Goal: Browse casually: Explore the website without a specific task or goal

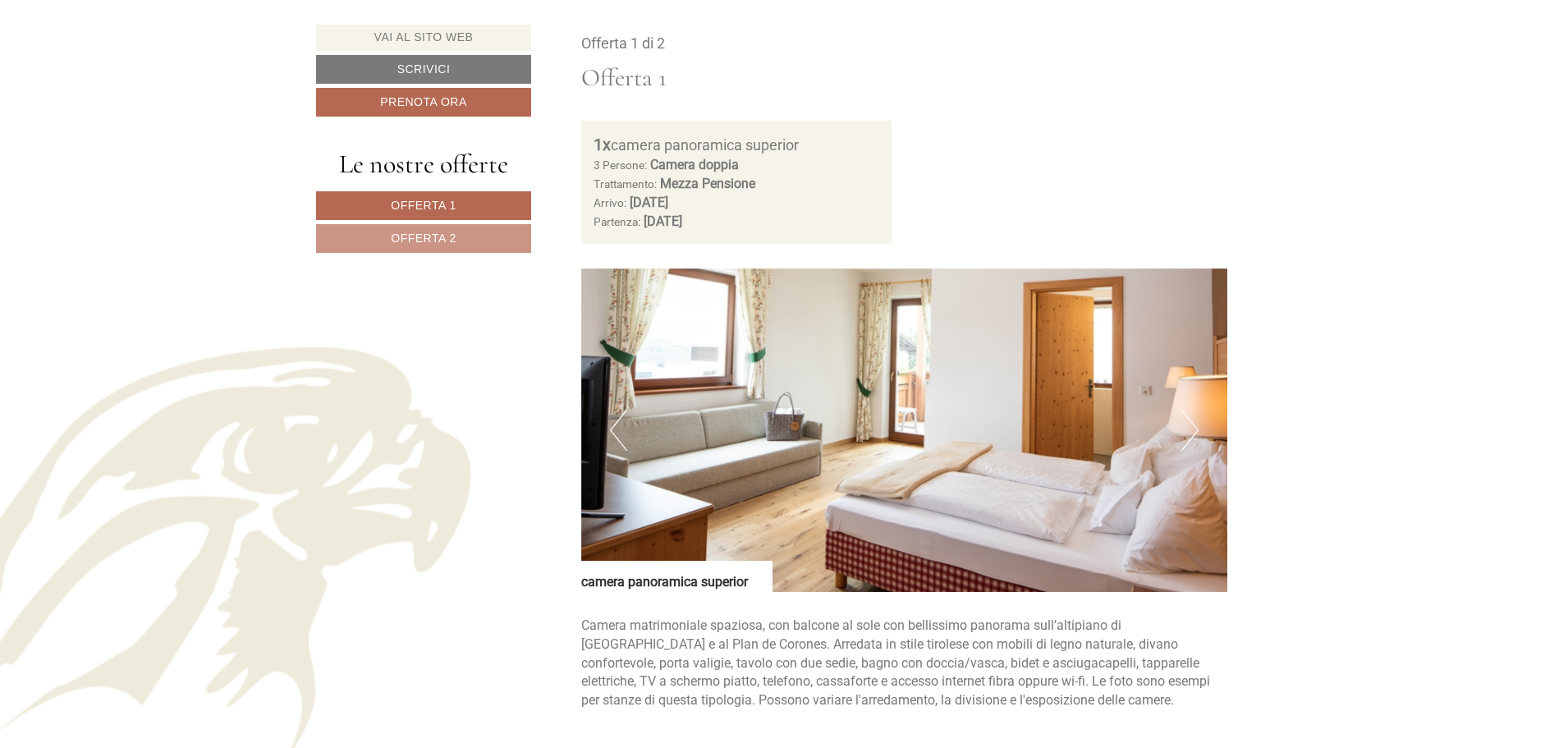
scroll to position [1068, 0]
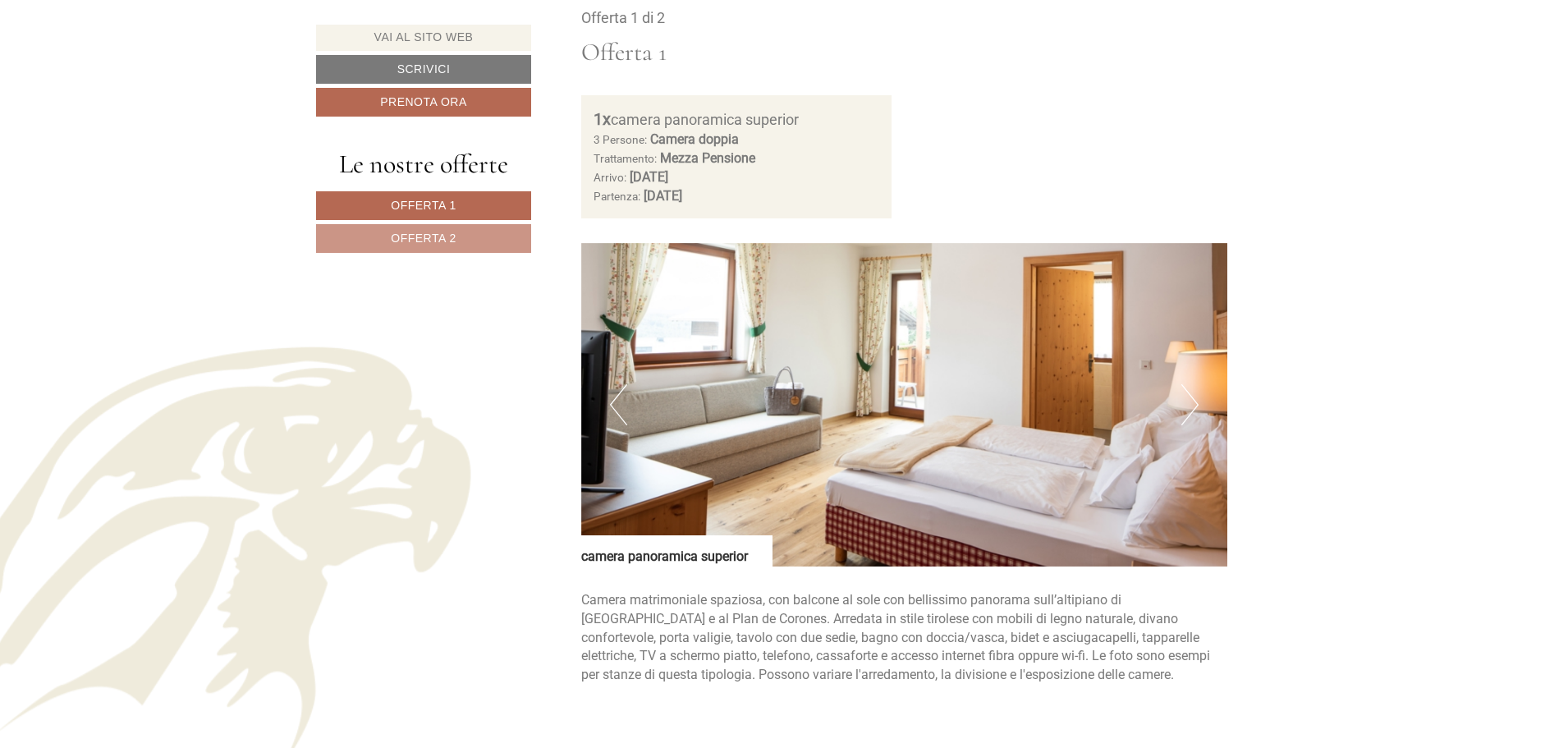
click at [1186, 409] on button "Next" at bounding box center [1191, 405] width 18 height 41
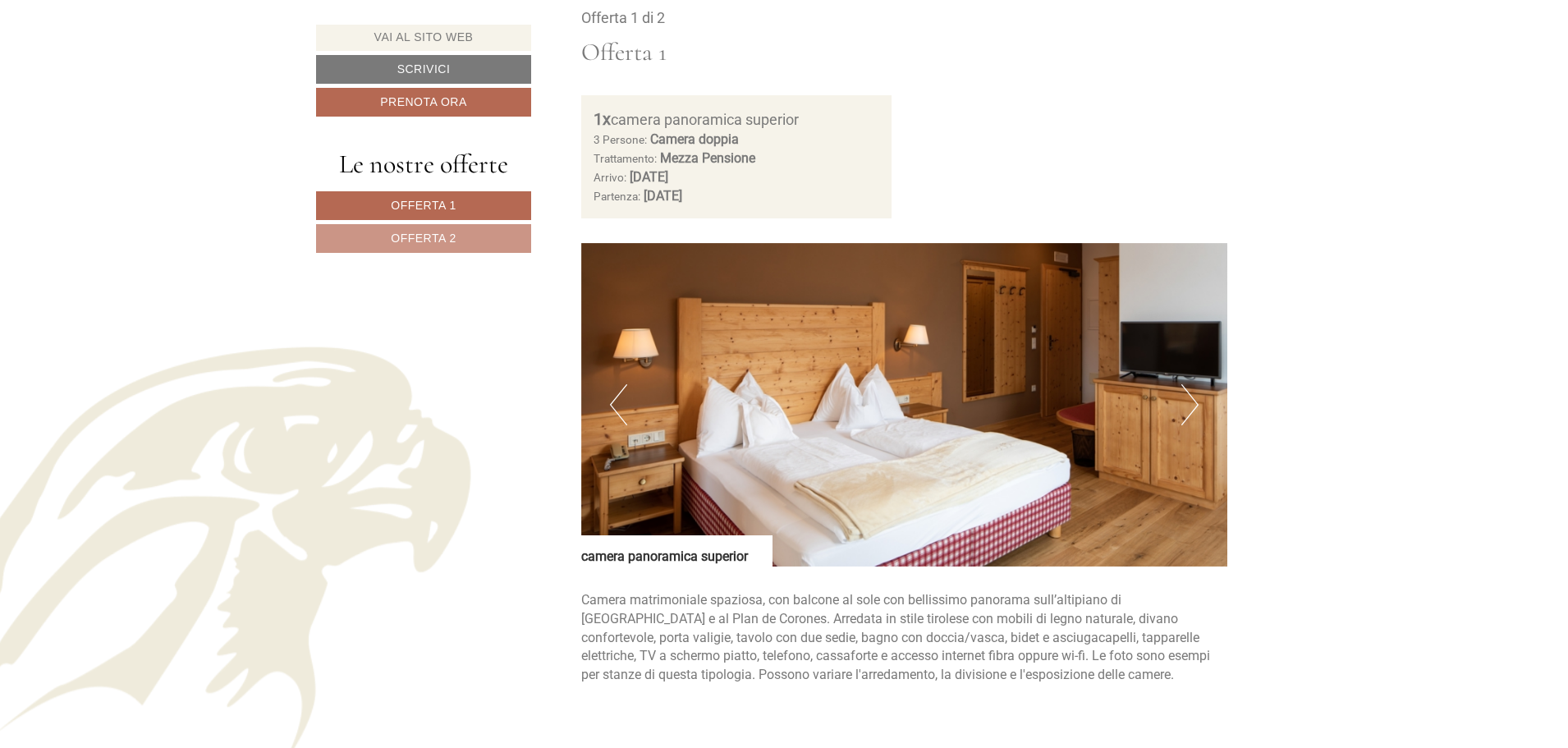
click at [1186, 409] on button "Next" at bounding box center [1191, 405] width 18 height 41
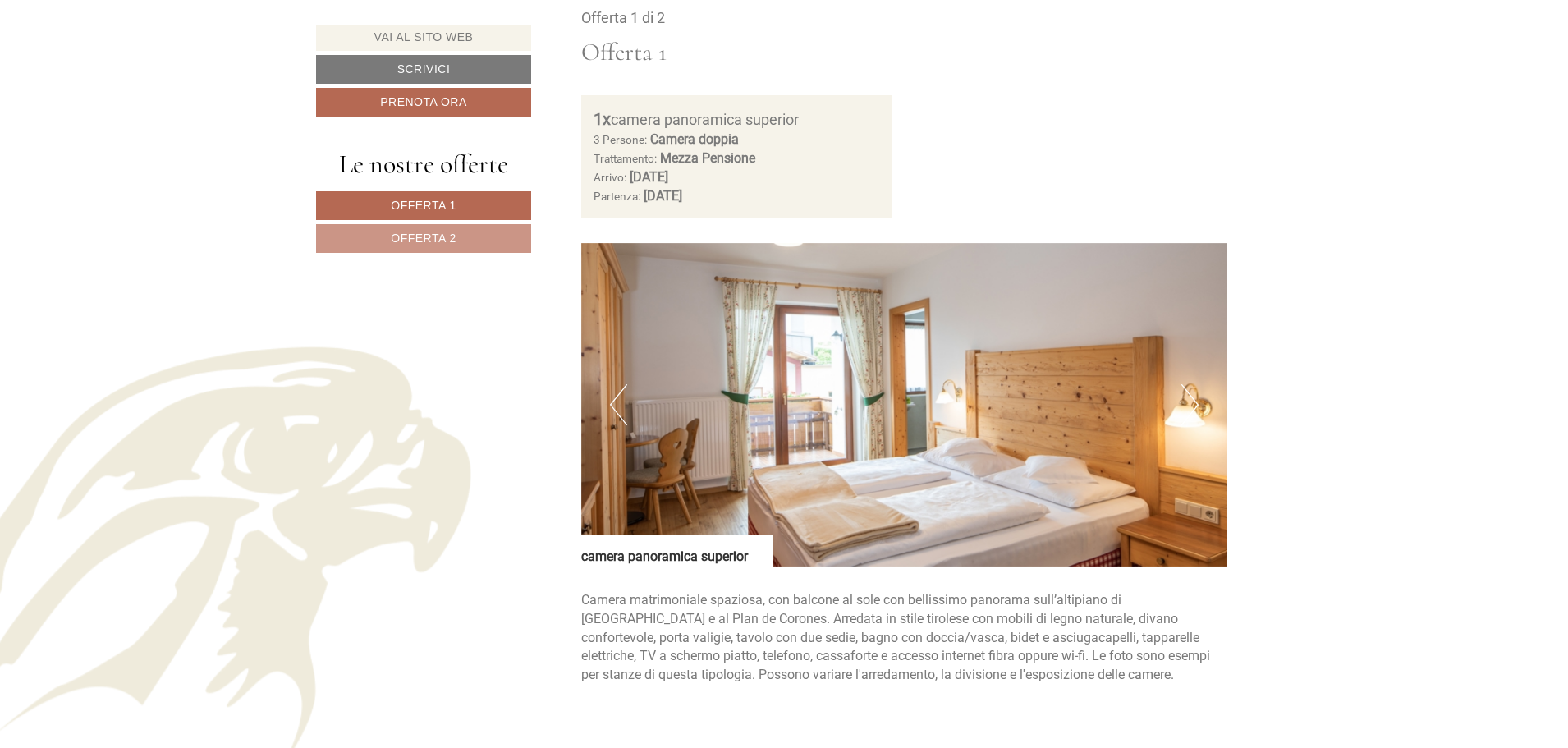
click at [1186, 409] on button "Next" at bounding box center [1191, 405] width 18 height 41
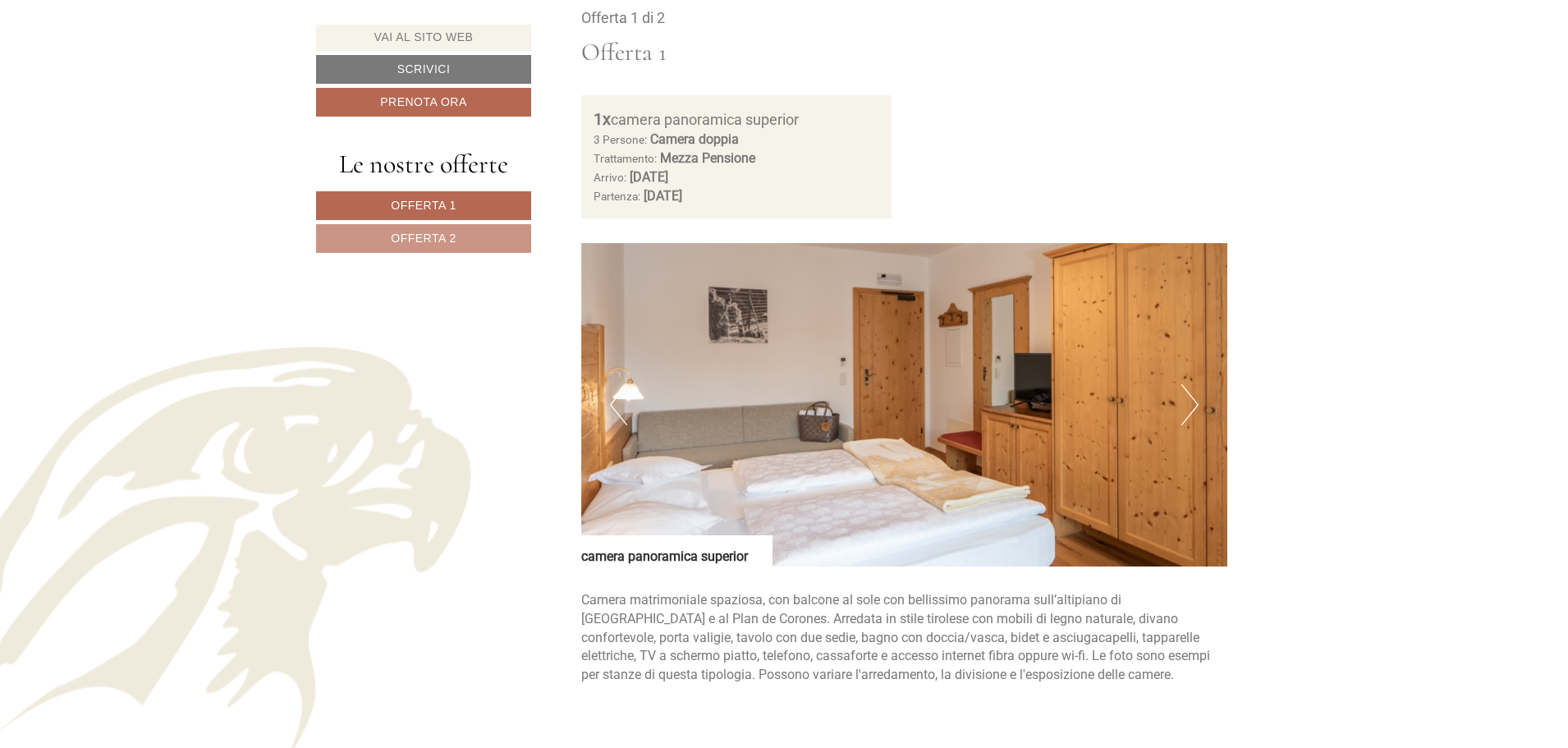
click at [1189, 403] on button "Next" at bounding box center [1191, 405] width 18 height 41
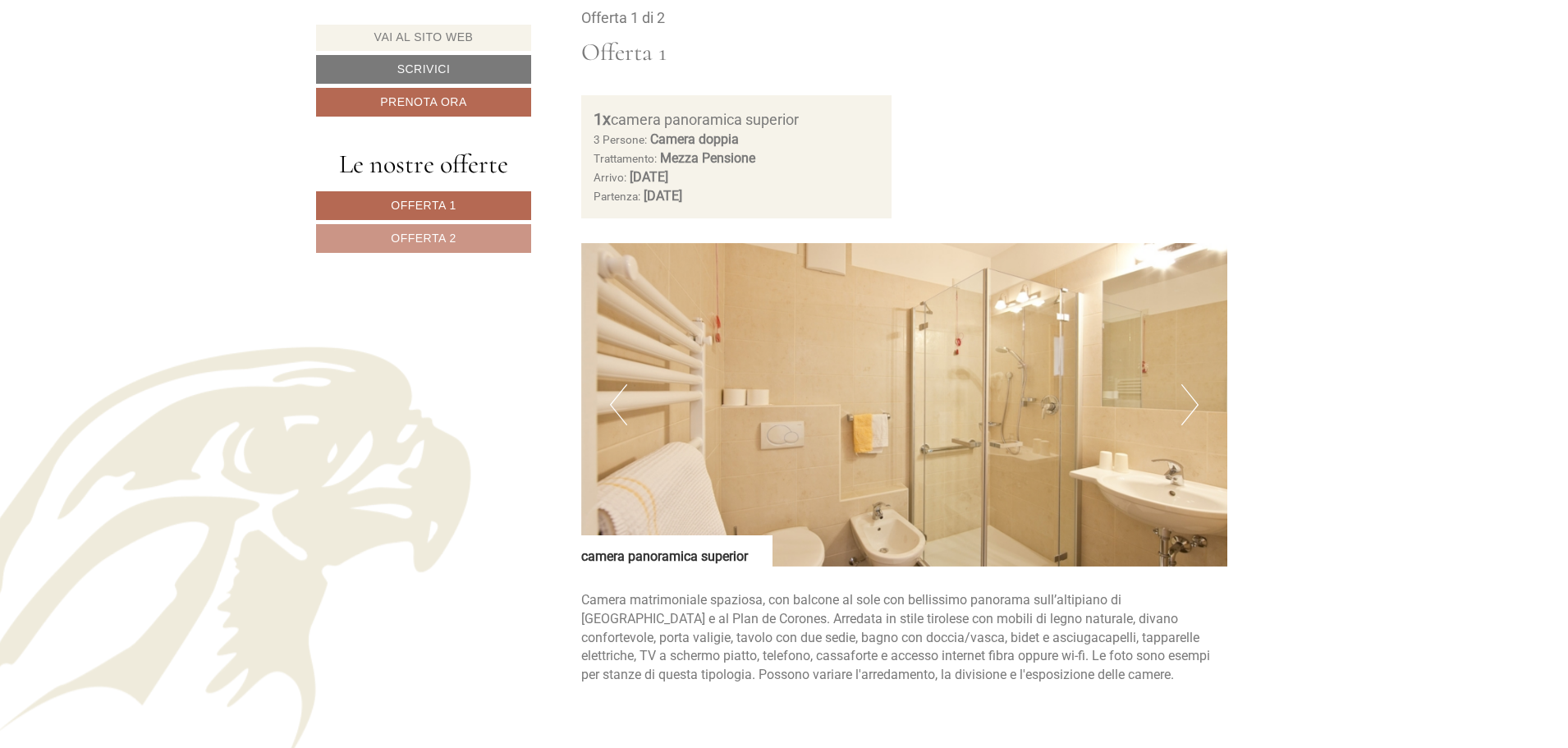
click at [1189, 403] on button "Next" at bounding box center [1191, 405] width 18 height 41
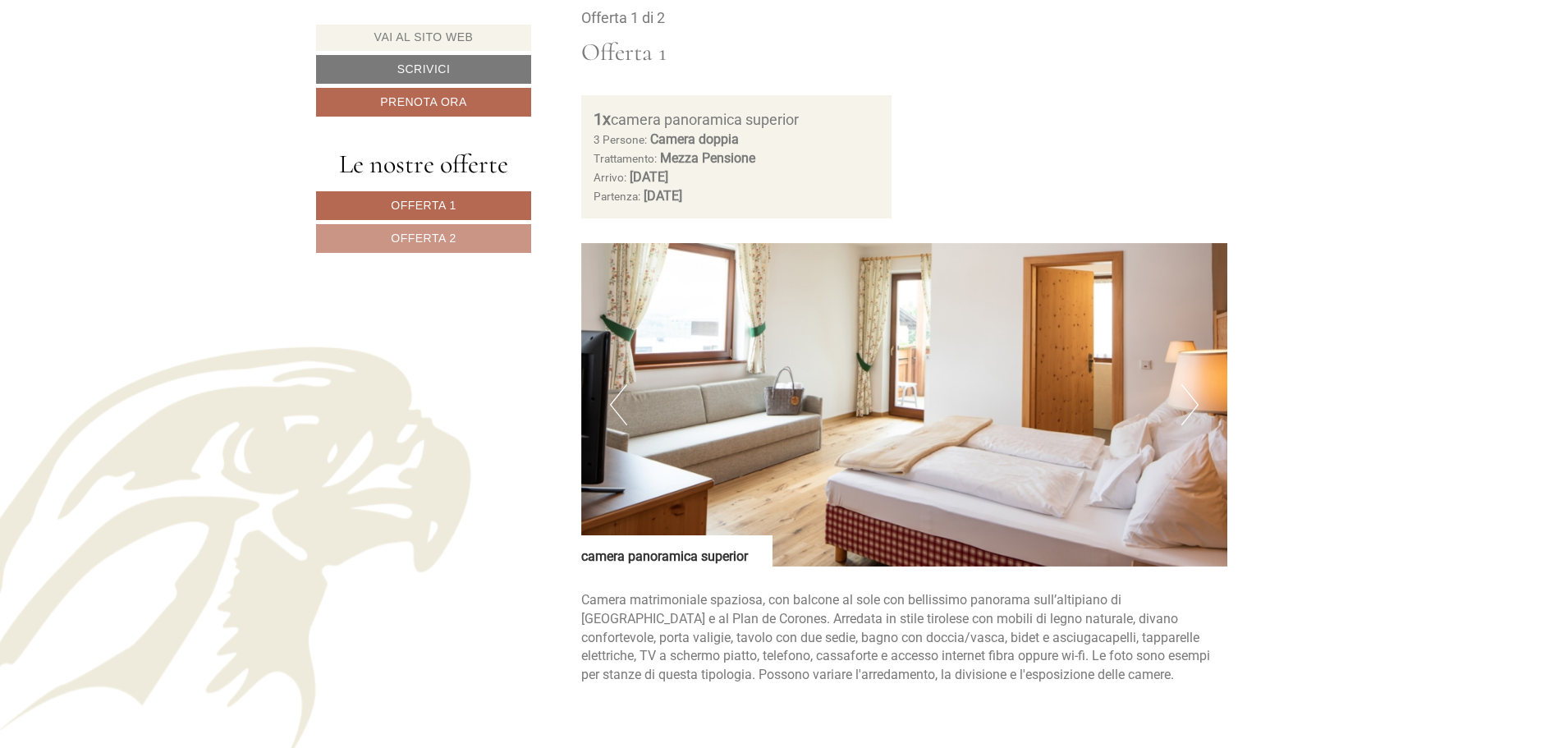
click at [1187, 400] on button "Next" at bounding box center [1191, 405] width 18 height 41
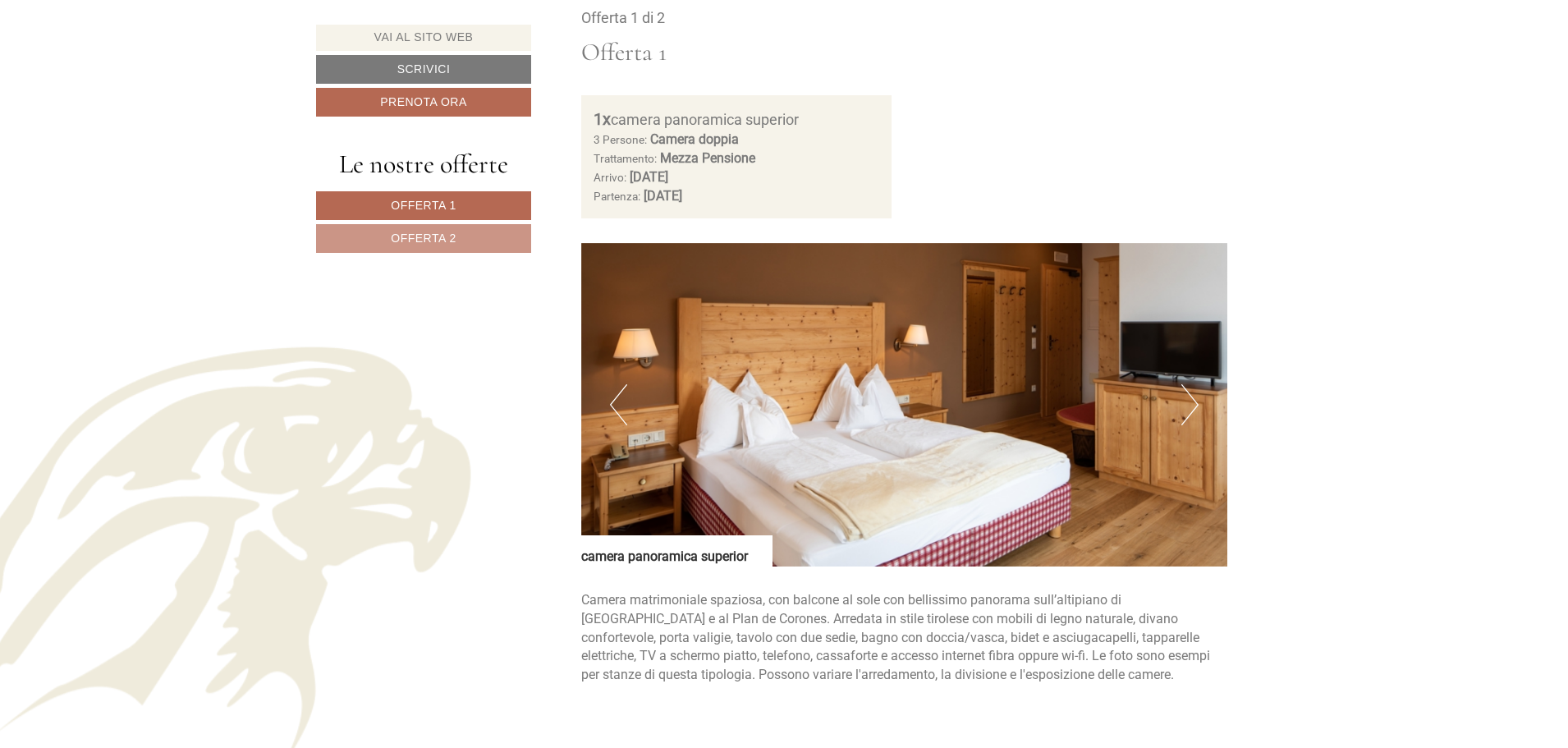
click at [1187, 400] on button "Next" at bounding box center [1191, 405] width 18 height 41
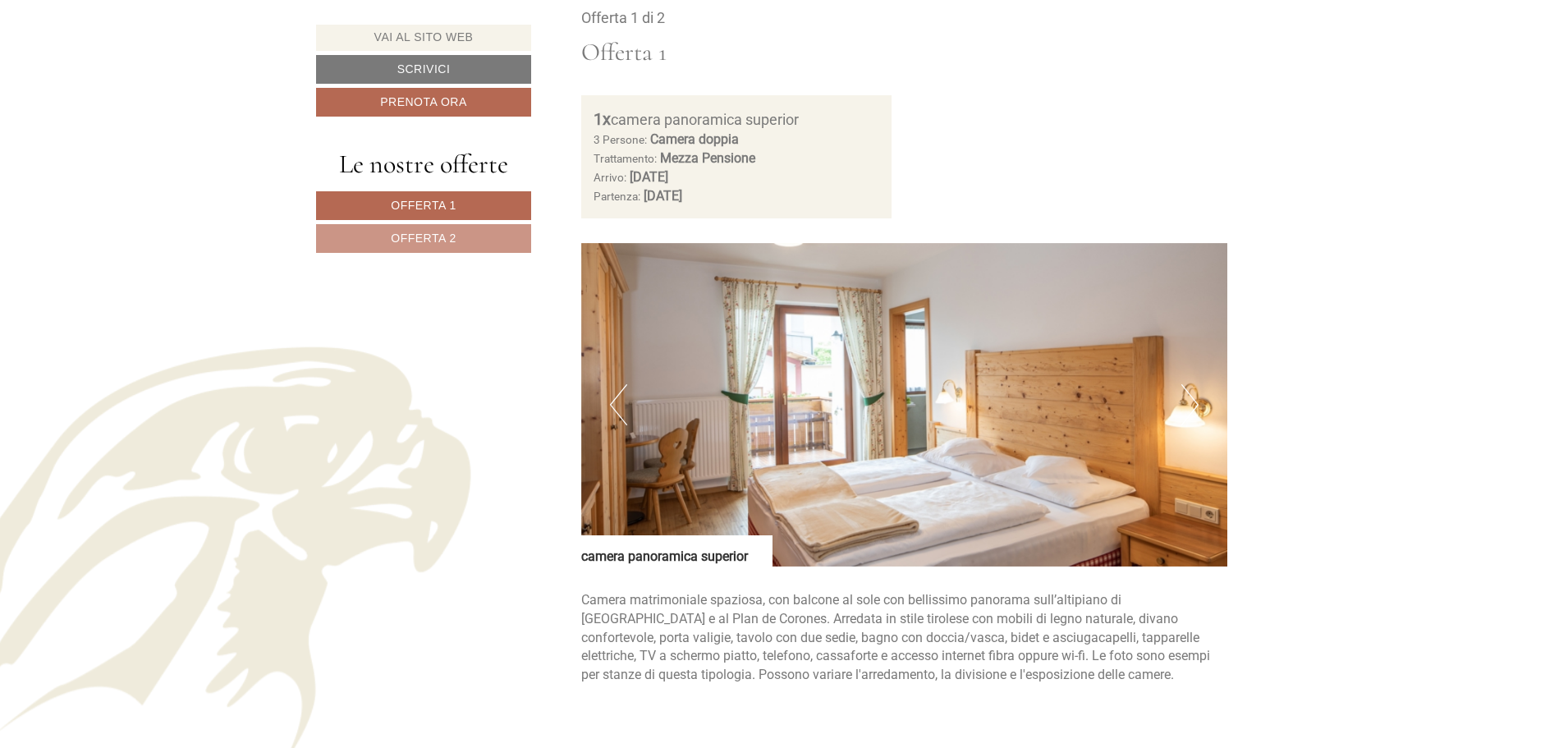
click at [1192, 404] on button "Next" at bounding box center [1191, 405] width 18 height 41
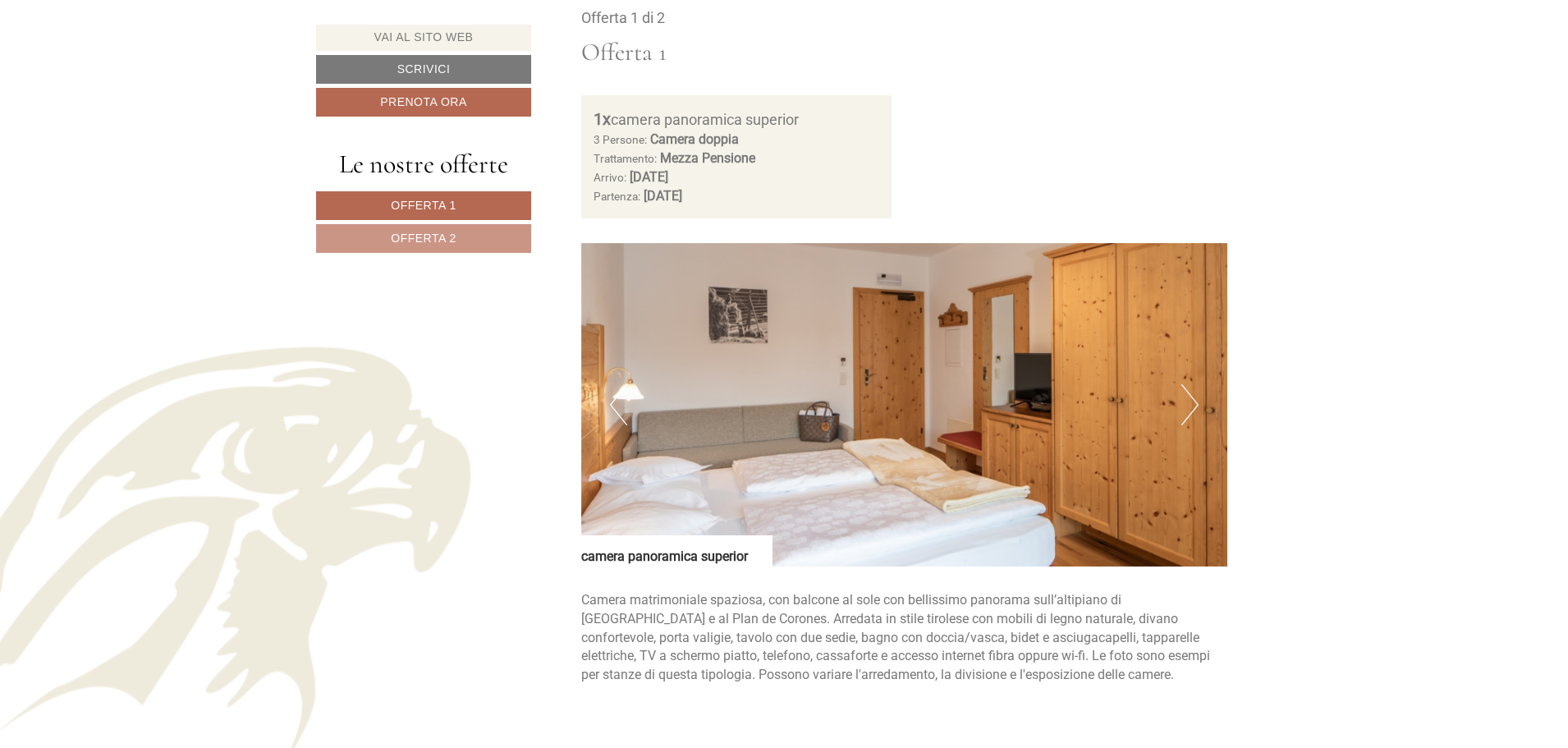
click at [1192, 404] on button "Next" at bounding box center [1191, 405] width 18 height 41
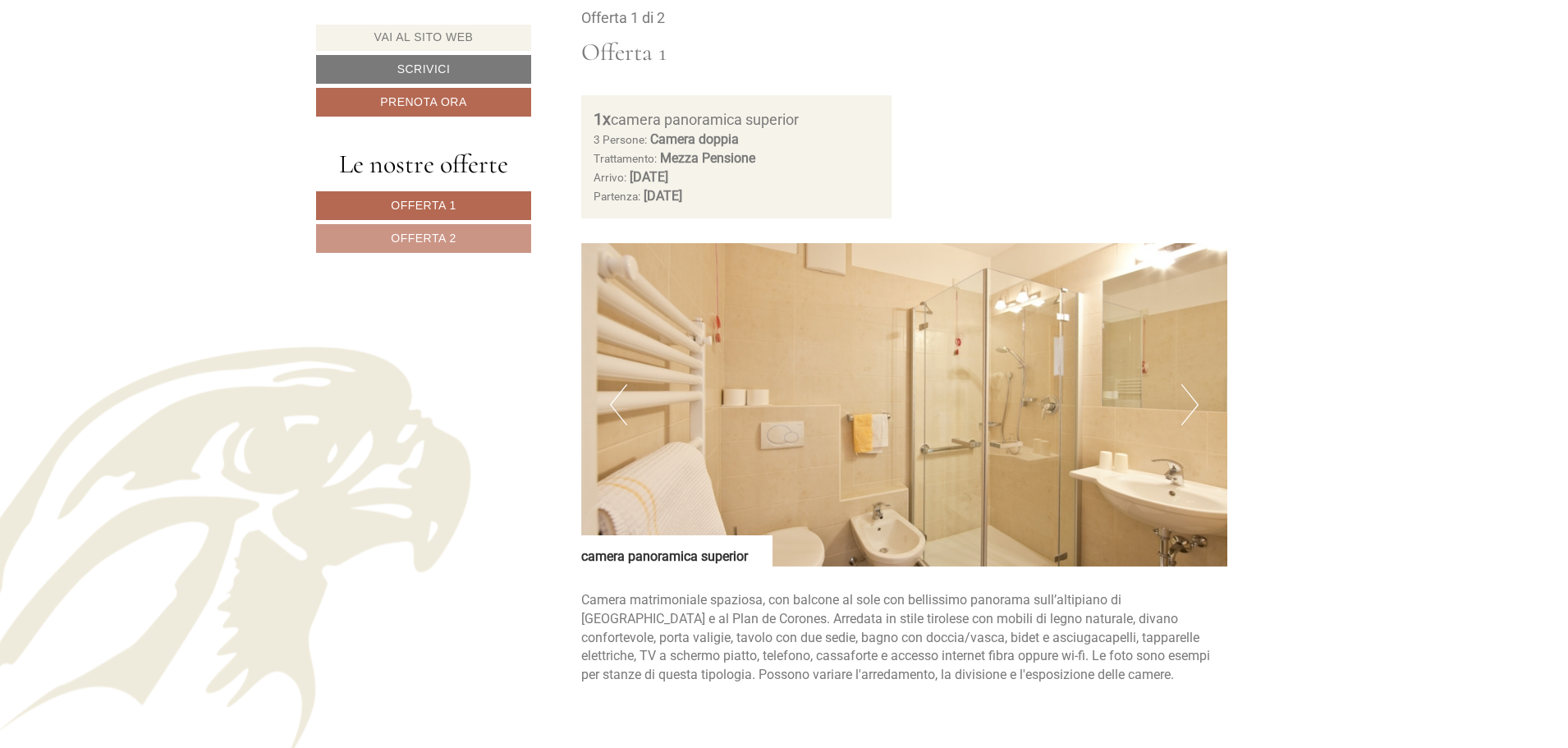
click at [1192, 404] on button "Next" at bounding box center [1191, 405] width 18 height 41
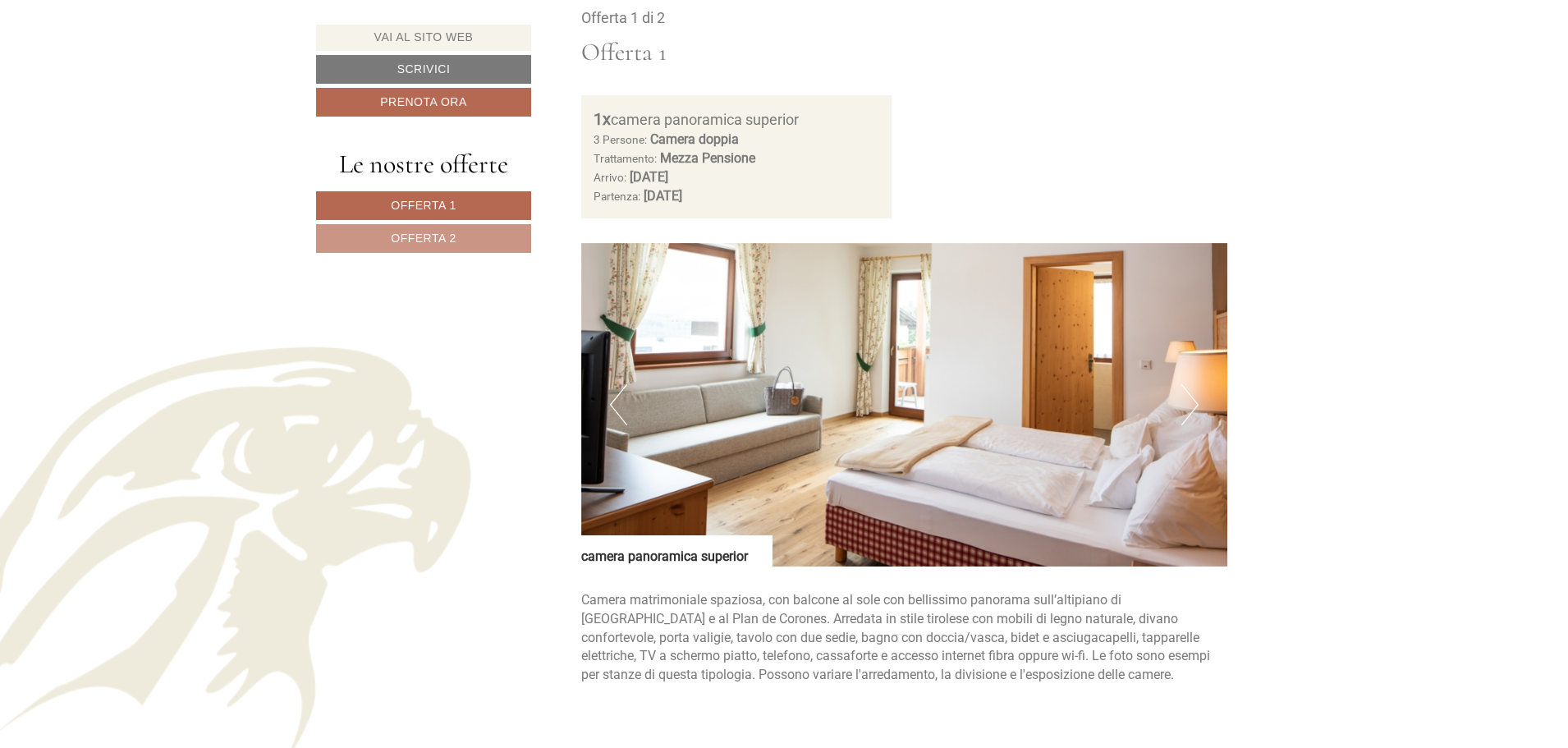
click at [1192, 404] on button "Next" at bounding box center [1191, 405] width 18 height 41
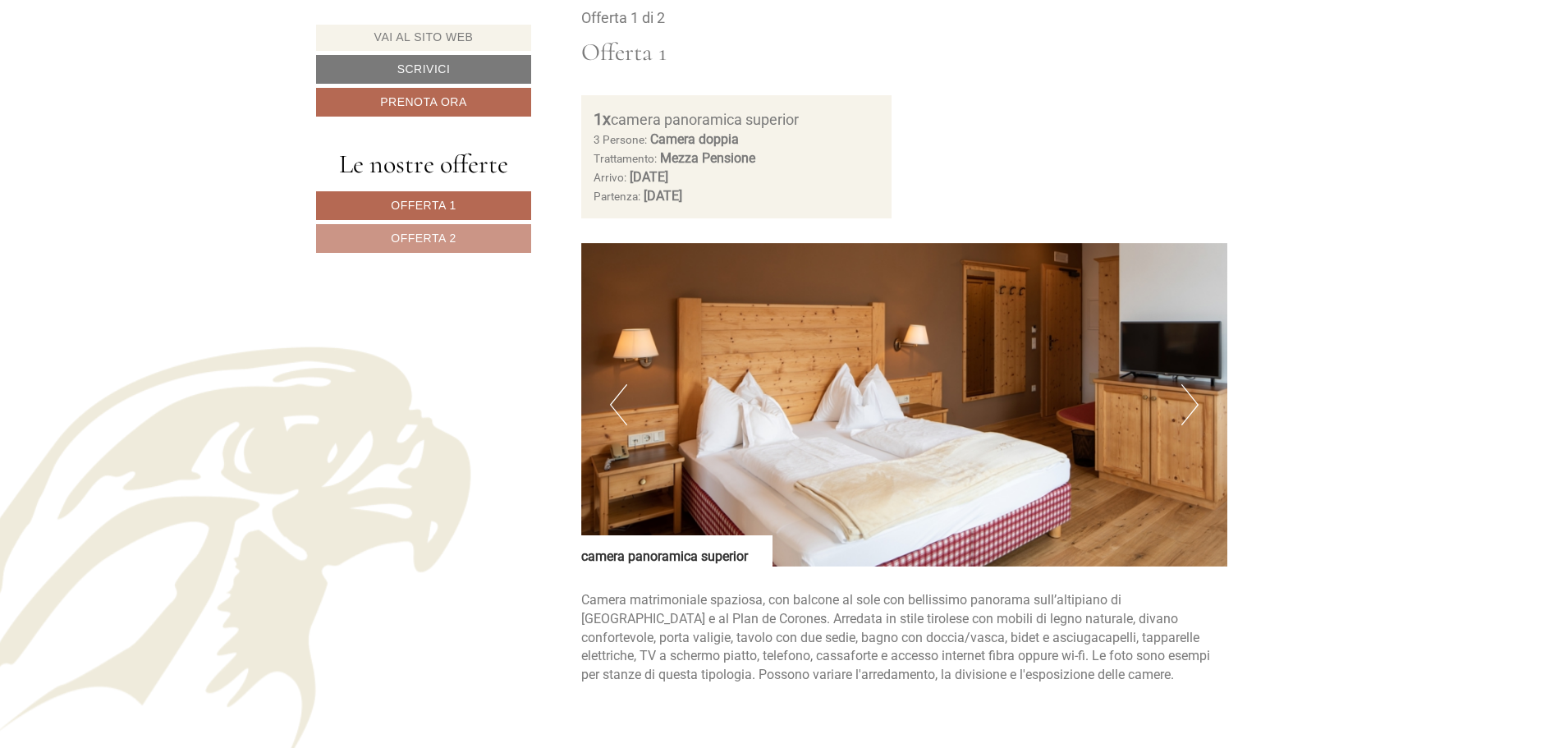
click at [1192, 404] on button "Next" at bounding box center [1191, 405] width 18 height 41
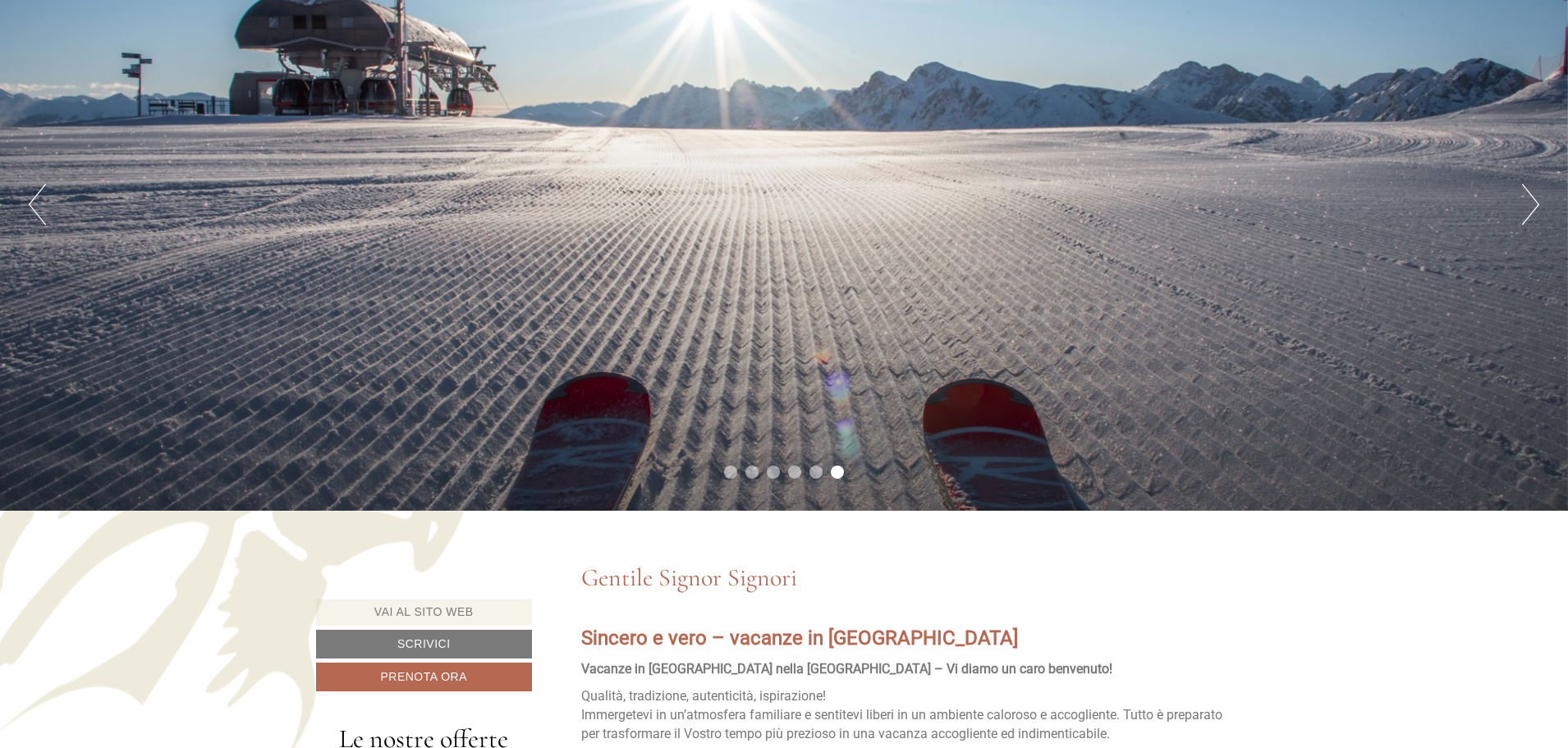
scroll to position [246, 0]
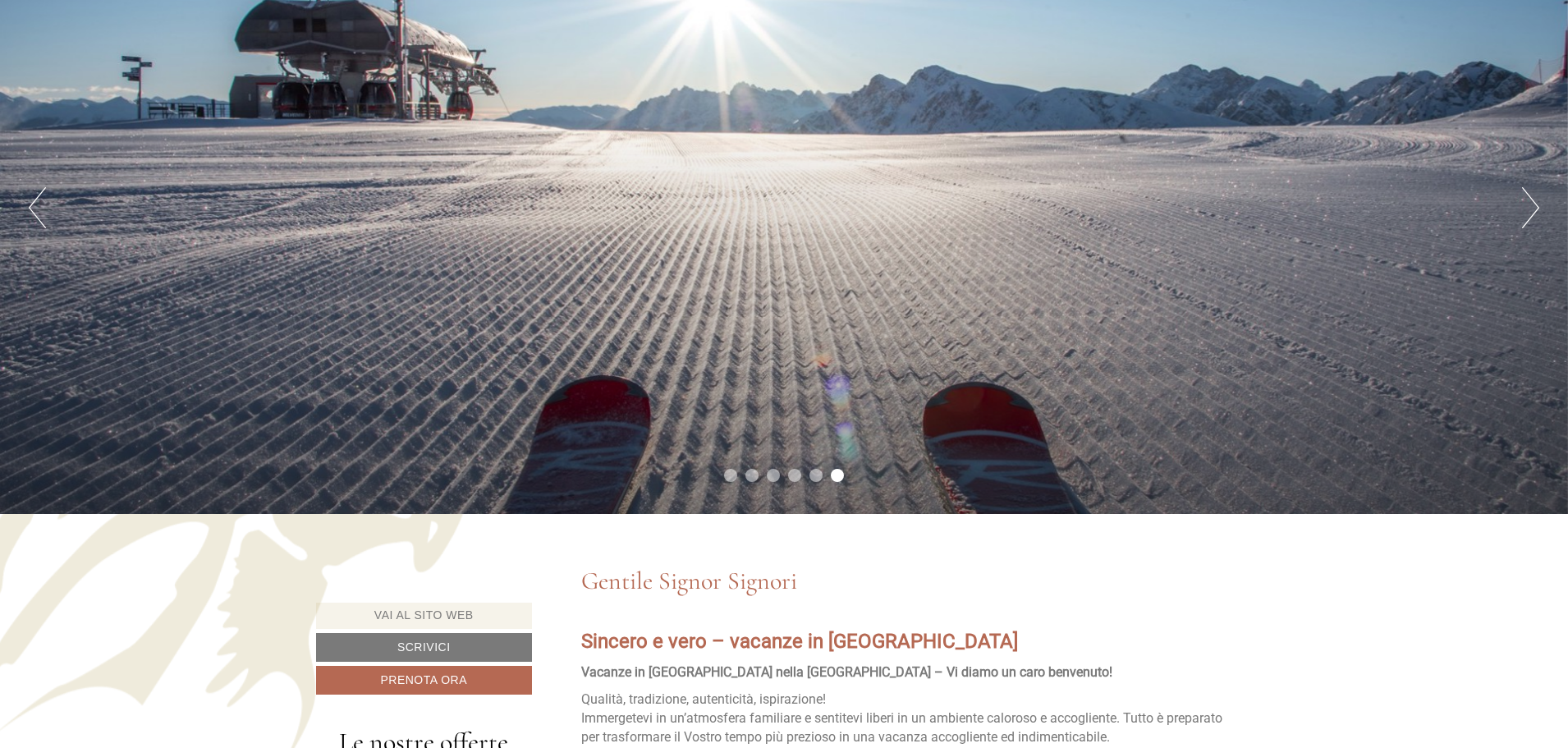
click at [796, 474] on li "4" at bounding box center [794, 474] width 13 height 13
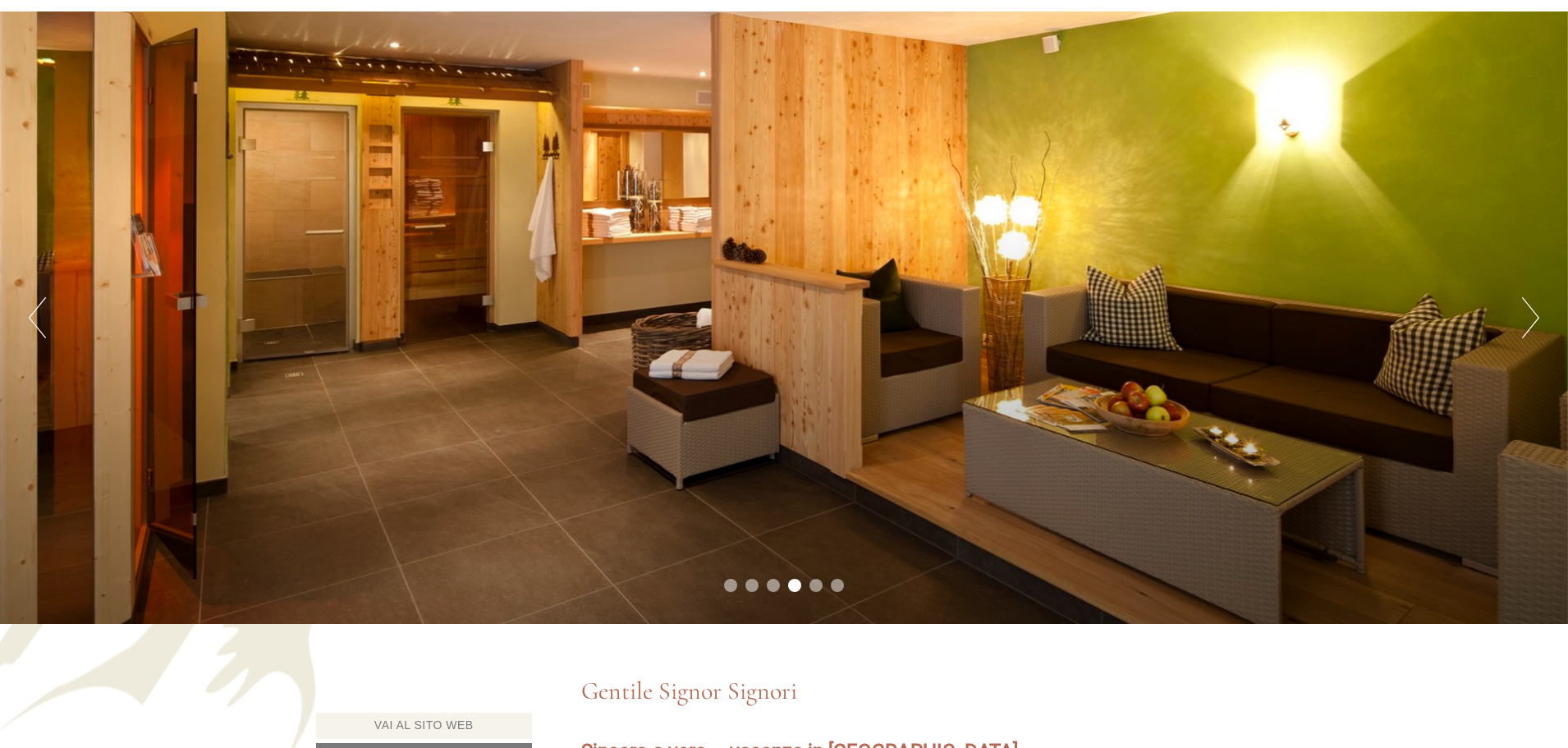
scroll to position [82, 0]
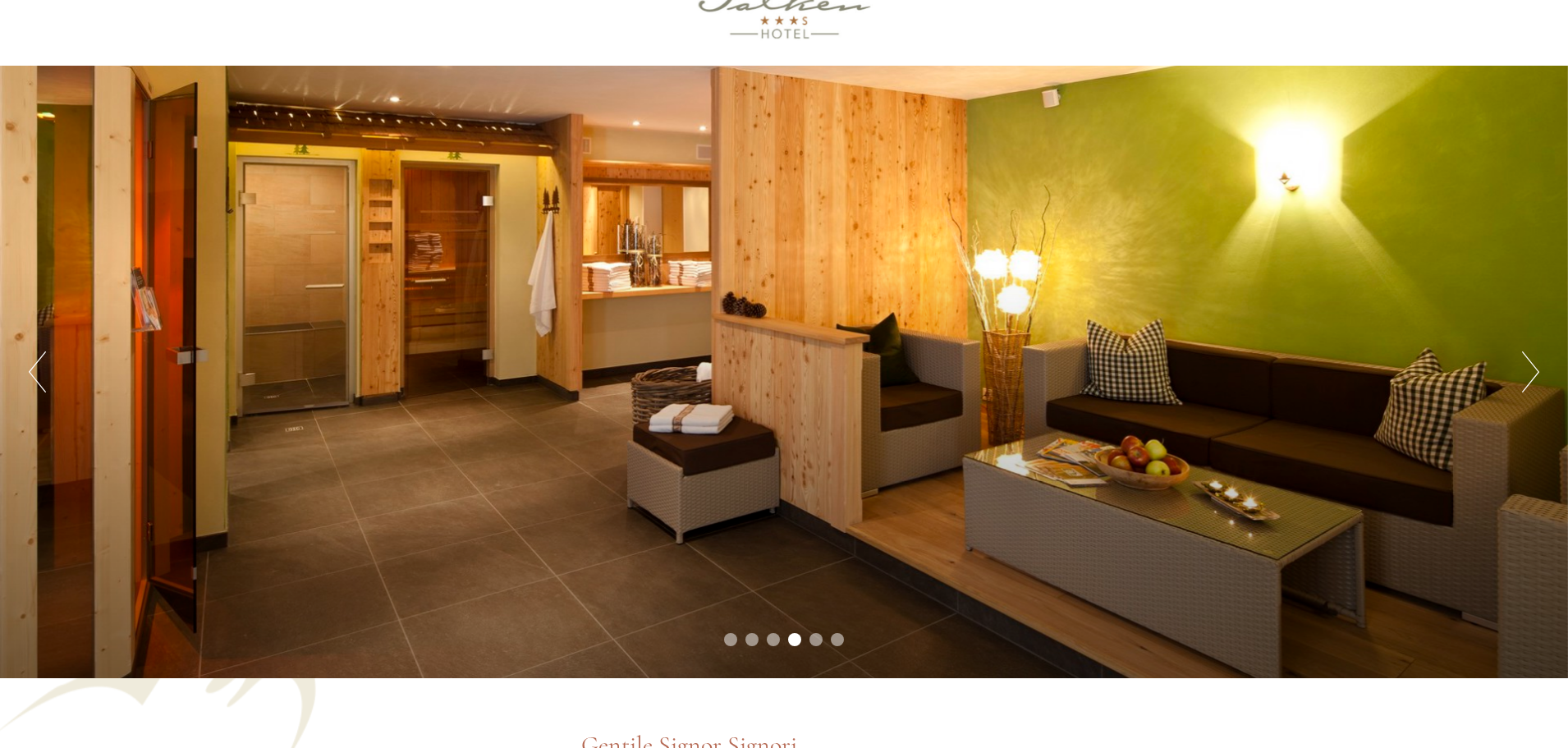
click at [772, 635] on li "3" at bounding box center [773, 639] width 13 height 13
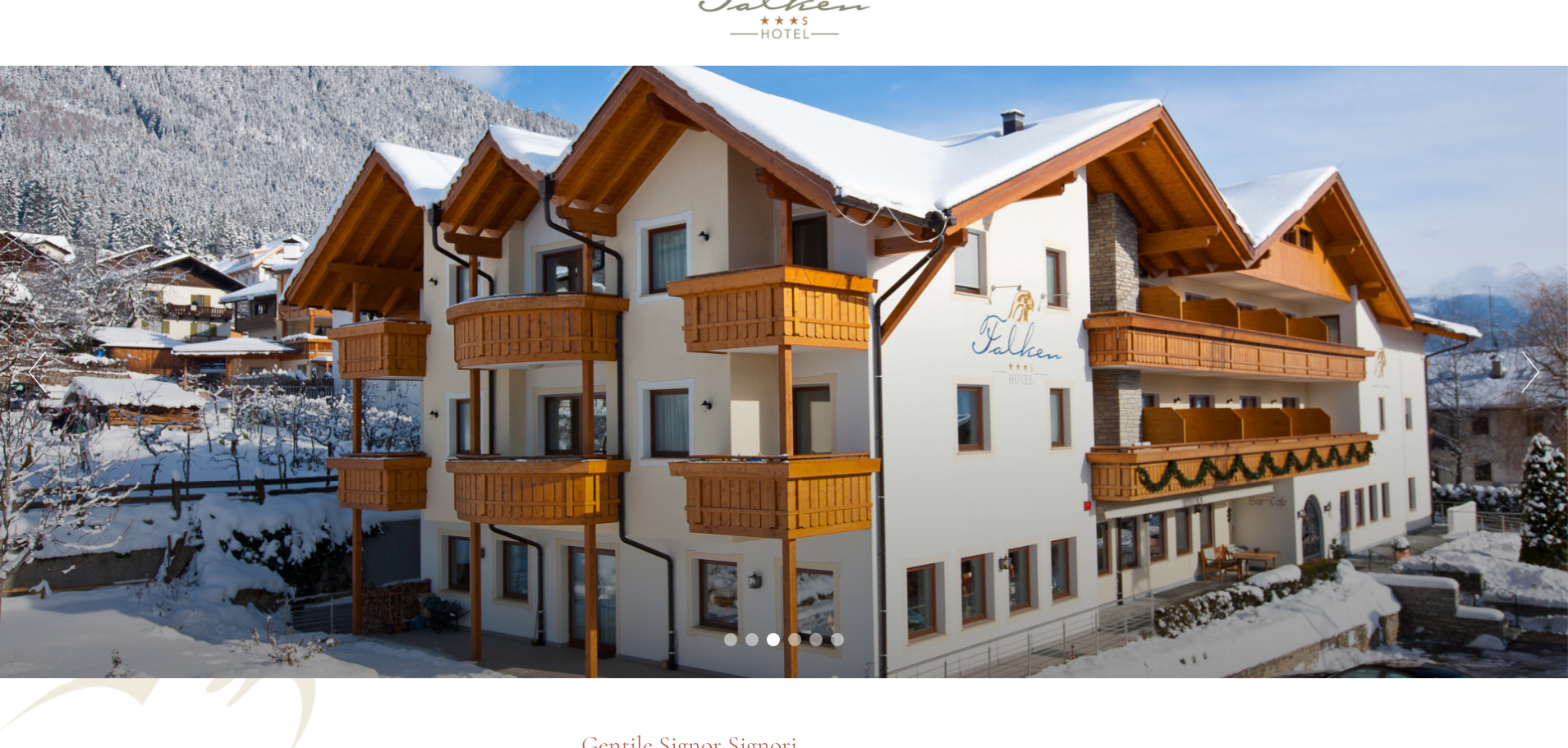
click at [750, 642] on li "2" at bounding box center [752, 639] width 13 height 13
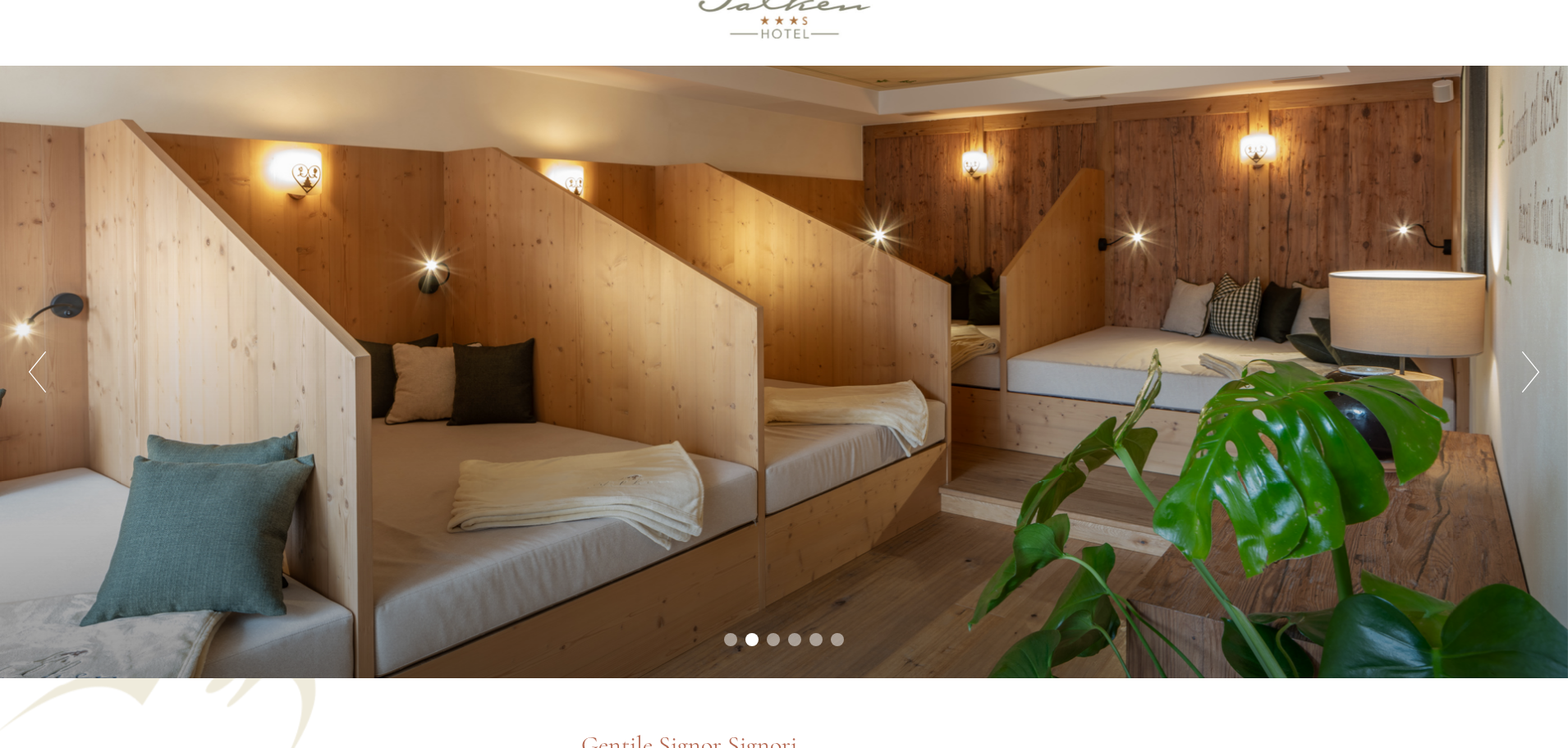
click at [735, 641] on li "1" at bounding box center [730, 639] width 13 height 13
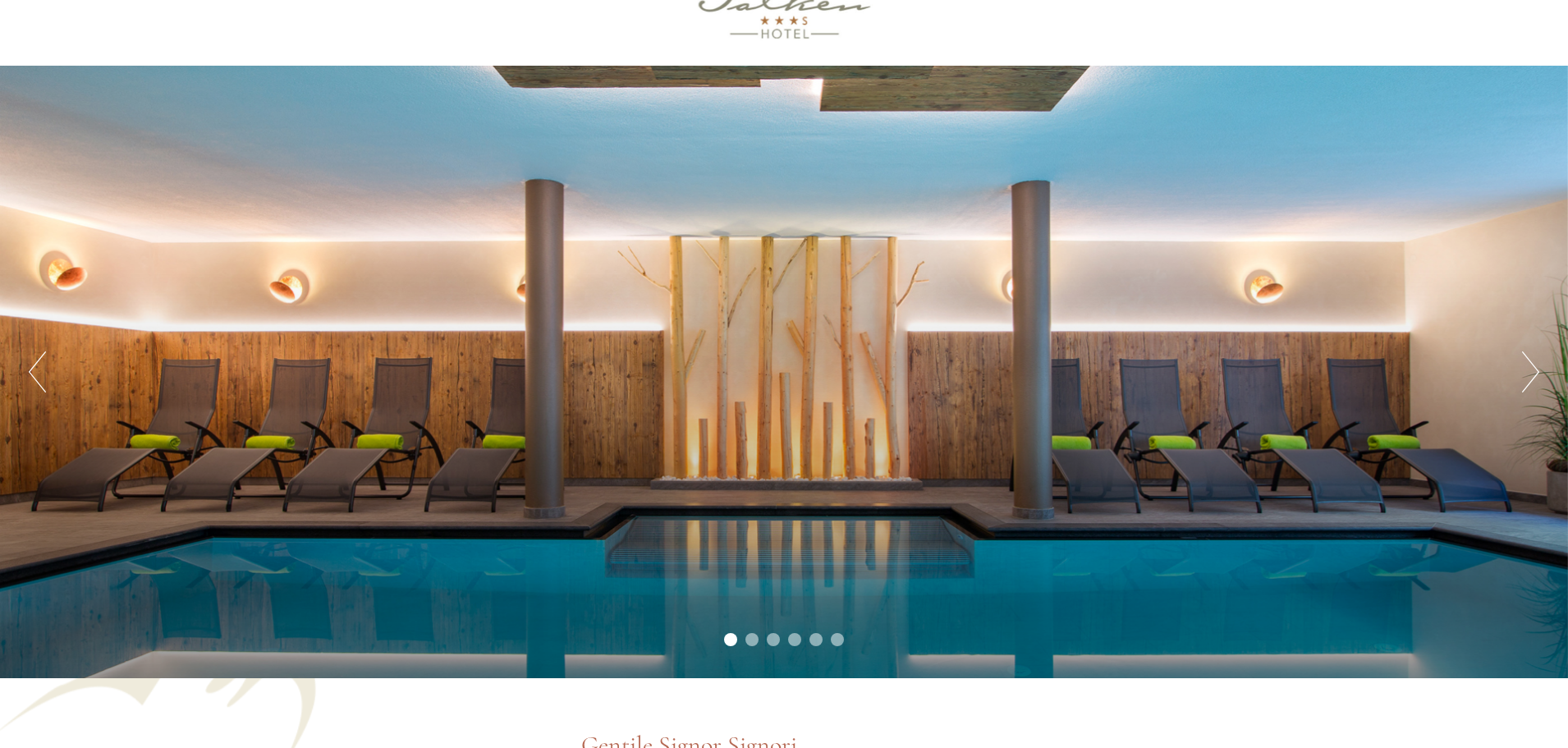
click at [793, 639] on li "4" at bounding box center [794, 639] width 13 height 13
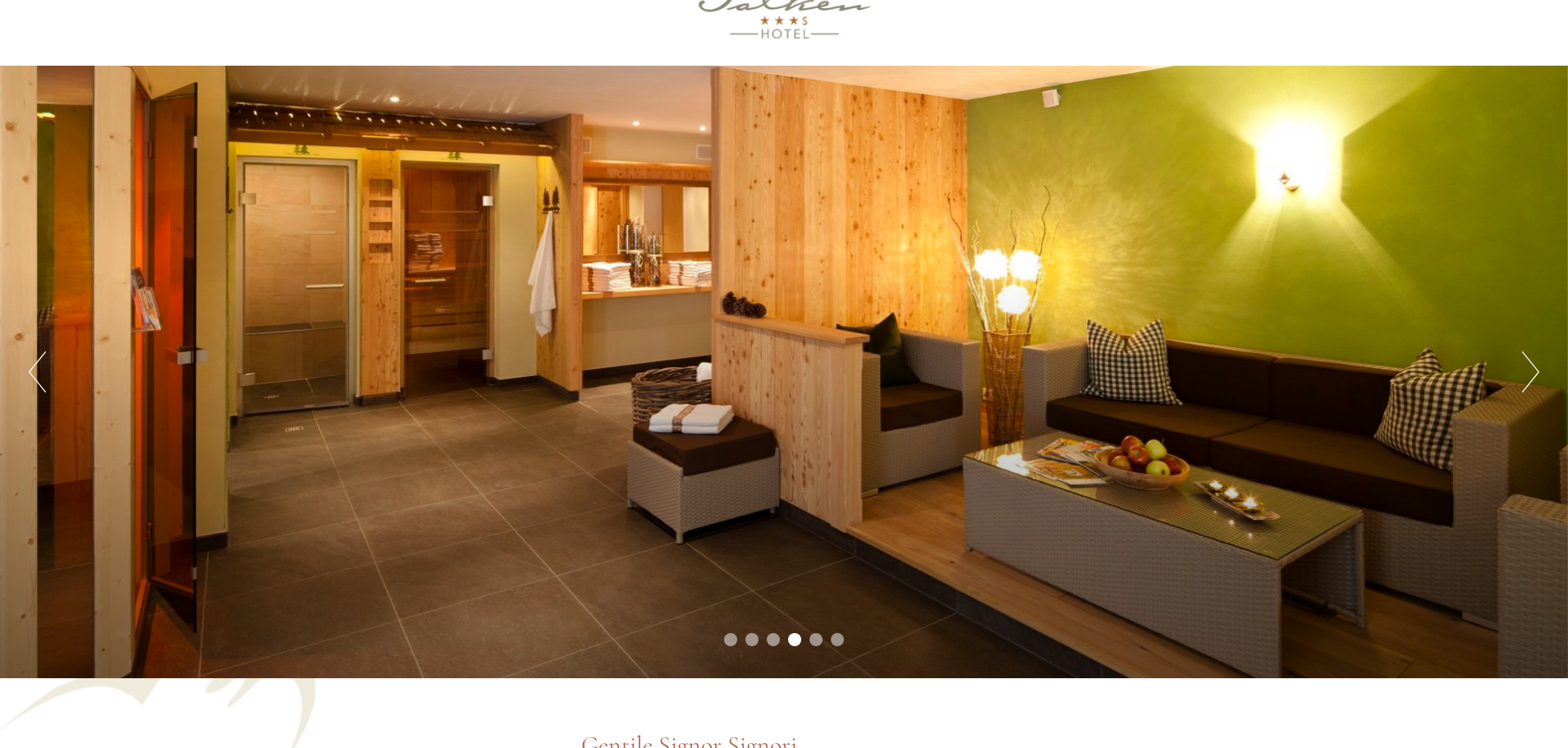
click at [815, 638] on li "5" at bounding box center [815, 639] width 13 height 13
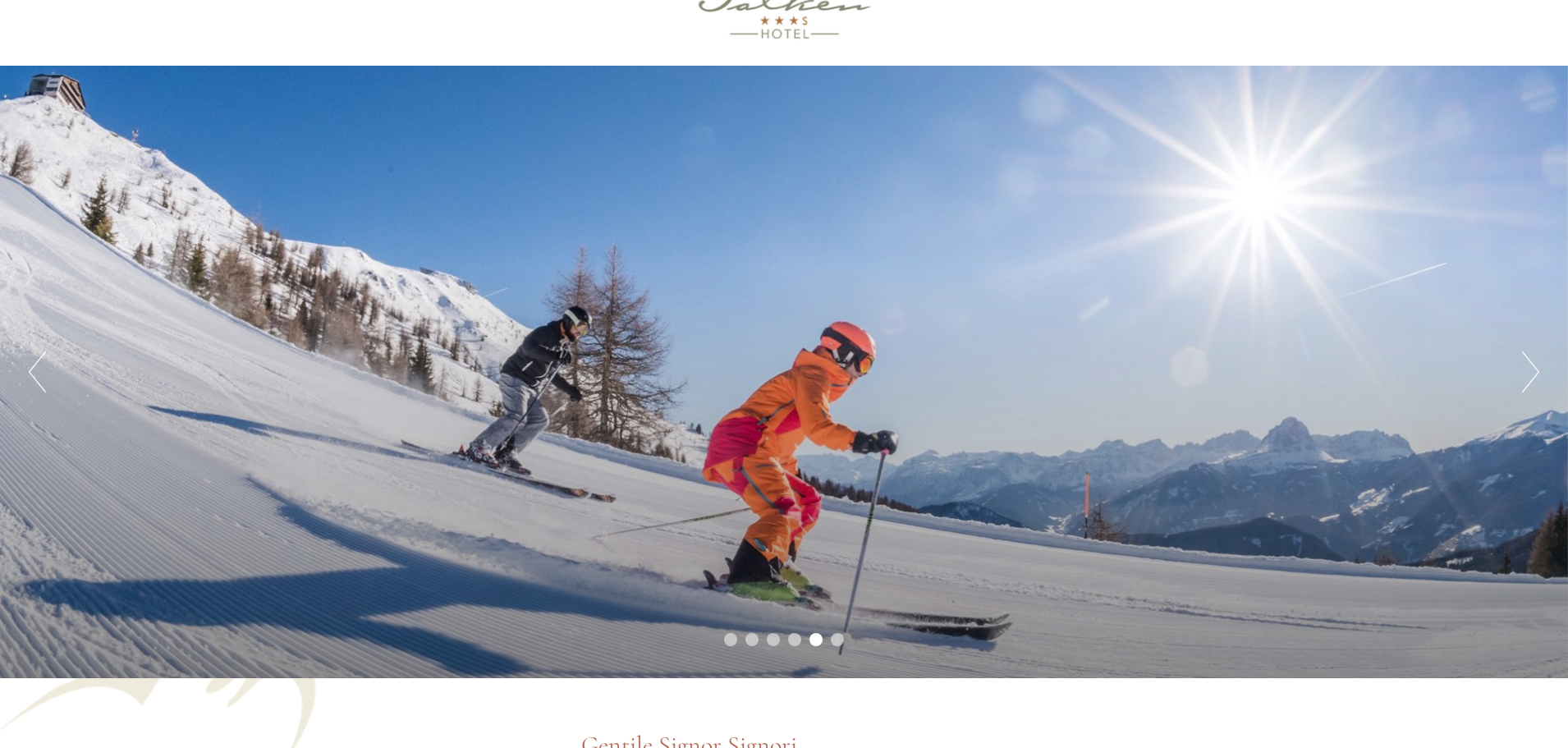
click at [840, 637] on li "6" at bounding box center [837, 639] width 13 height 13
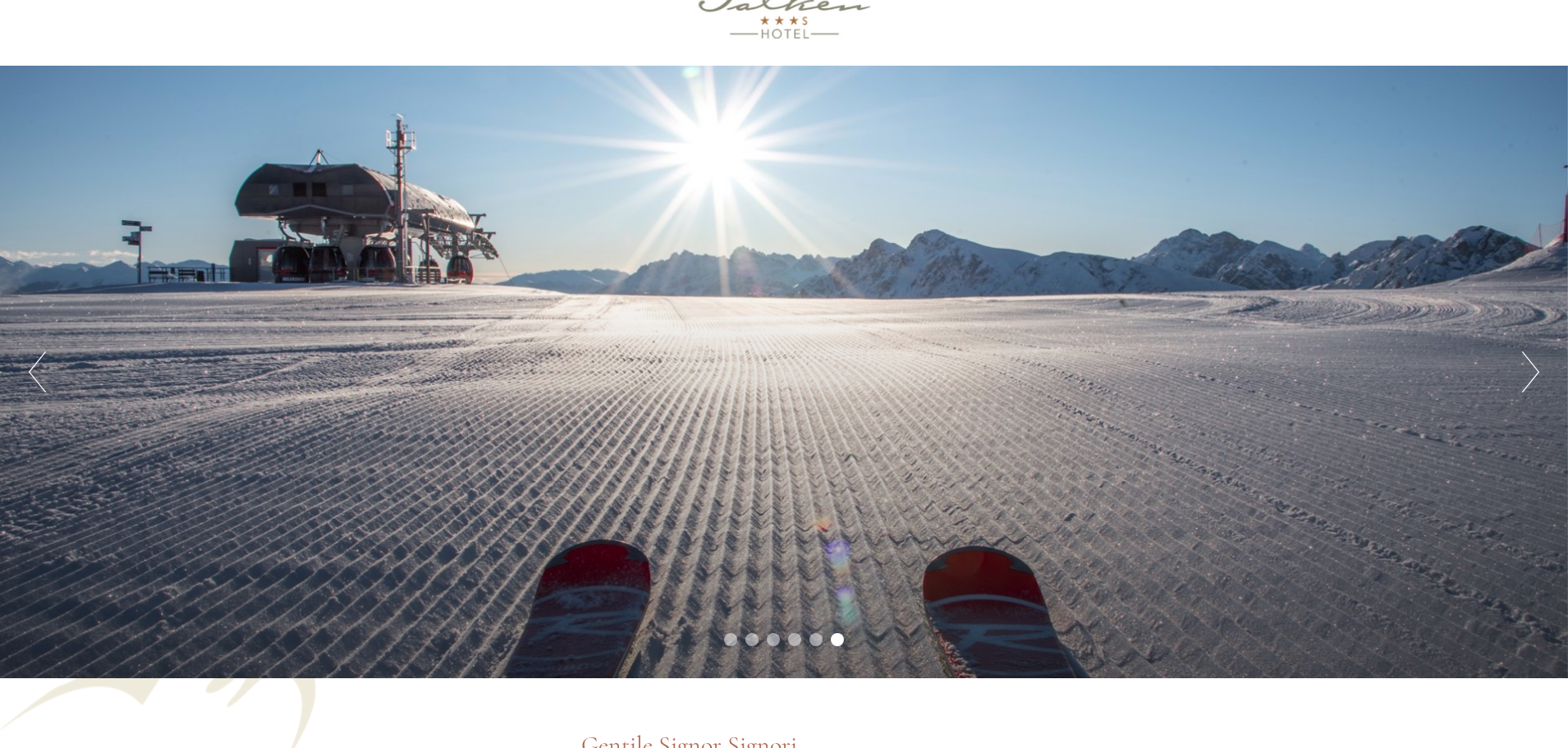
click at [777, 634] on li "3" at bounding box center [773, 639] width 13 height 13
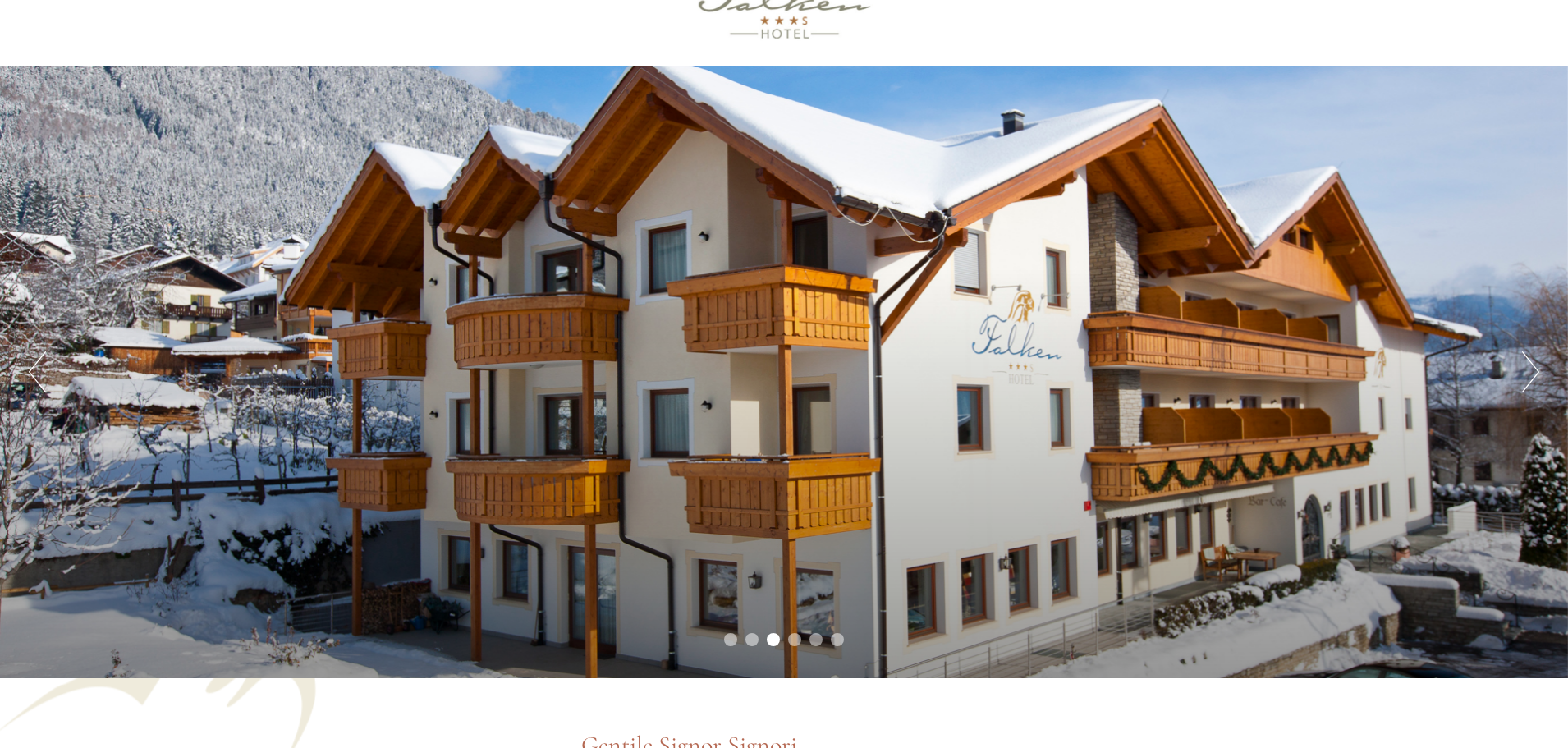
click at [756, 637] on li "2" at bounding box center [752, 639] width 13 height 13
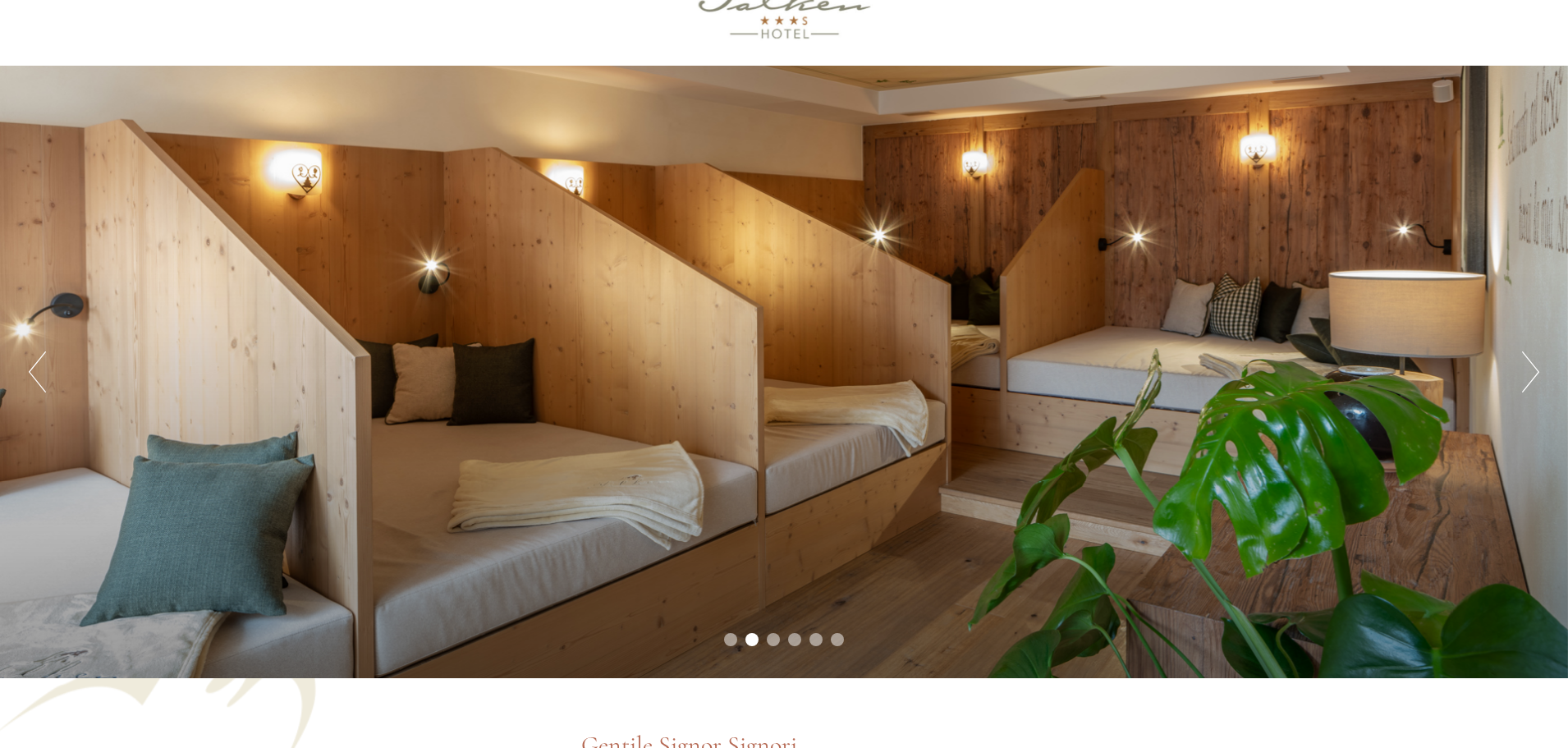
click at [728, 640] on li "1" at bounding box center [730, 639] width 13 height 13
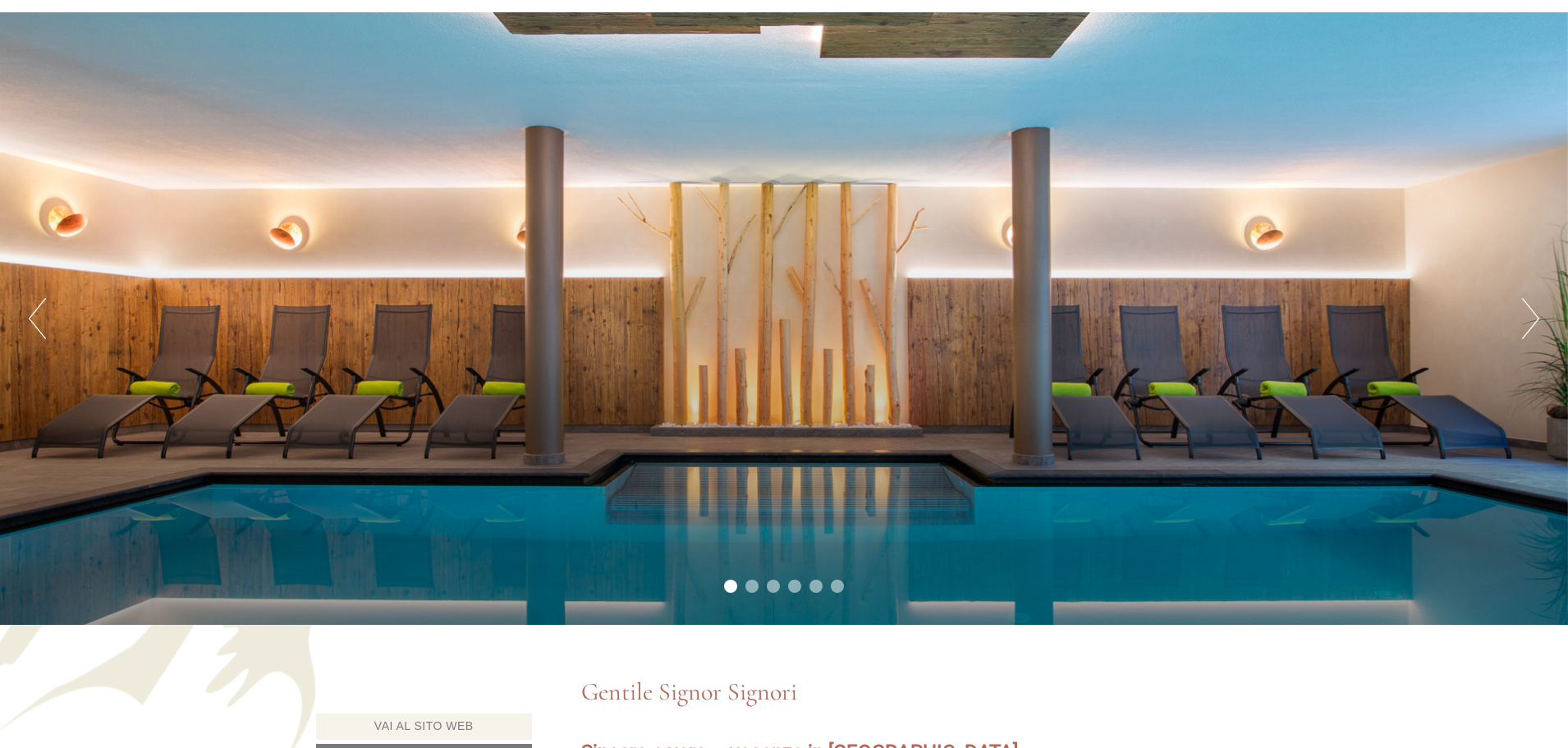
scroll to position [165, 0]
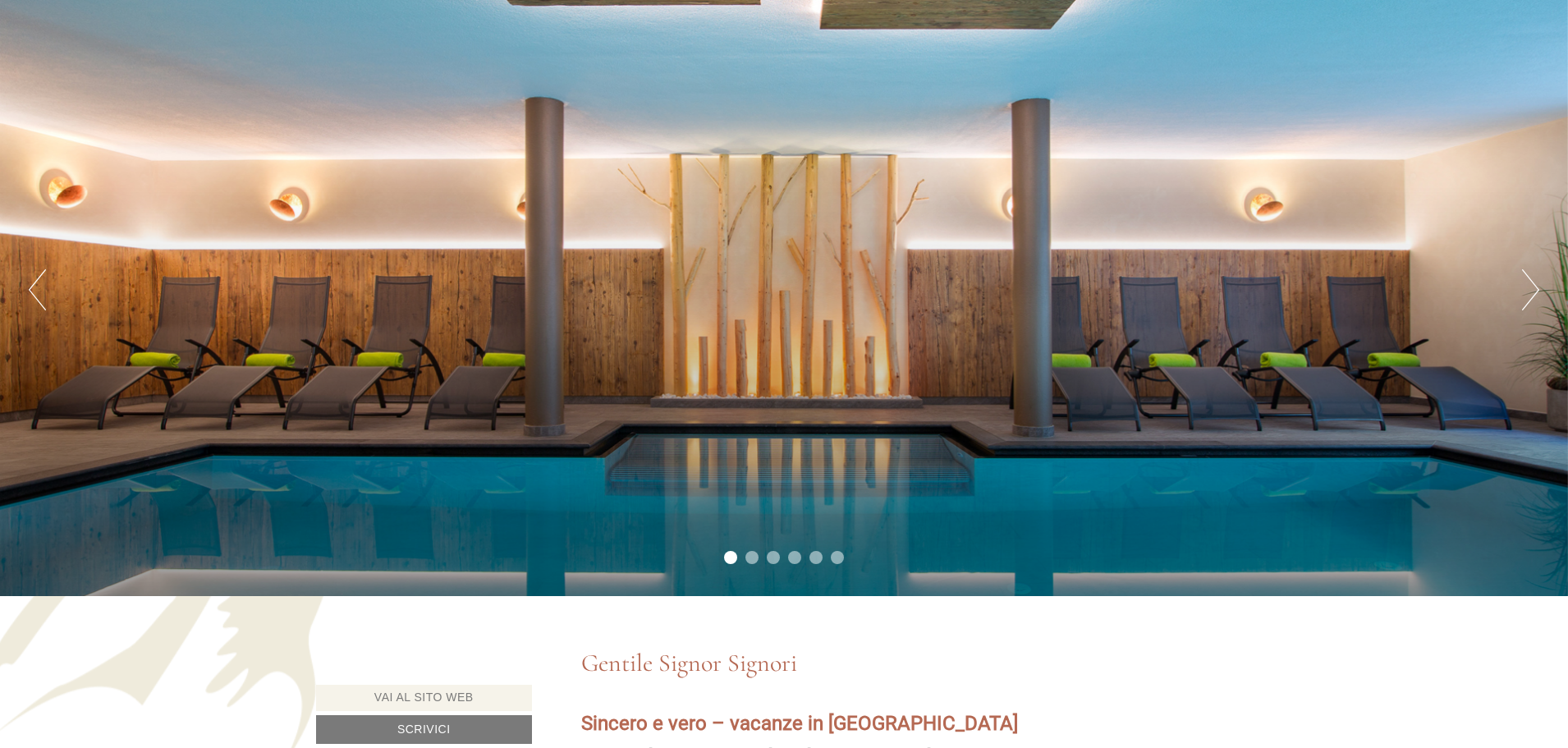
click at [1527, 288] on button "Next" at bounding box center [1531, 290] width 18 height 41
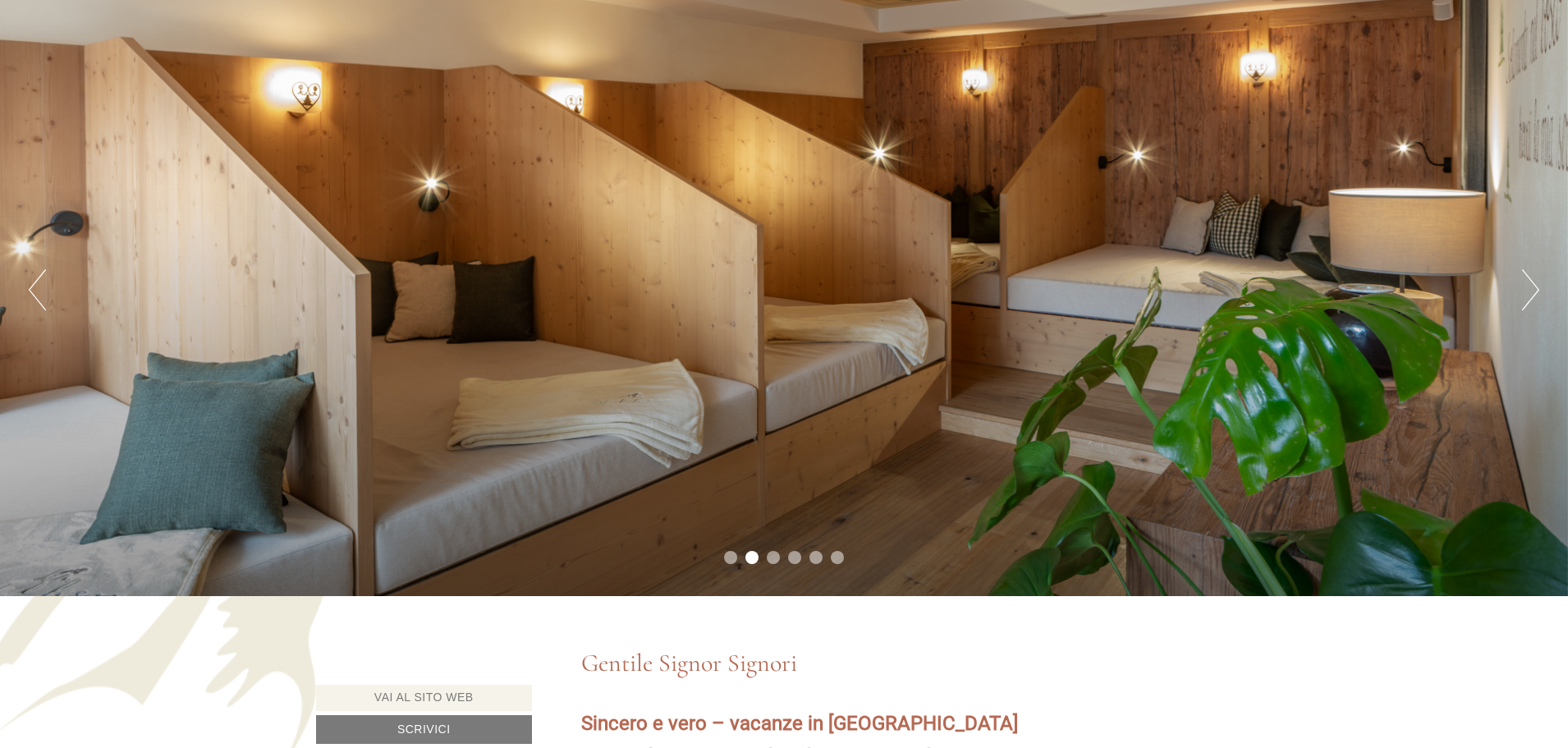
click at [1527, 288] on button "Next" at bounding box center [1531, 290] width 18 height 41
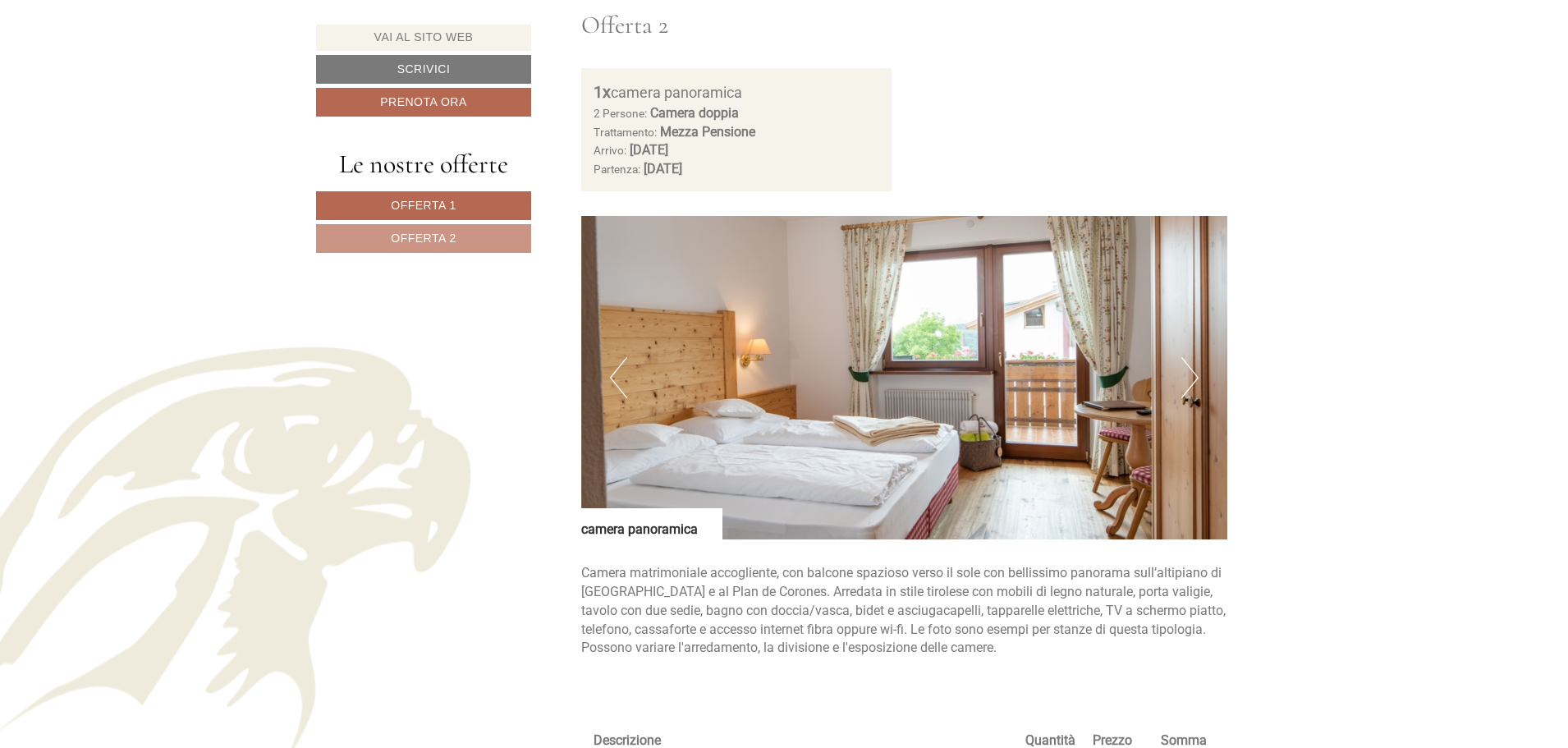
scroll to position [2218, 0]
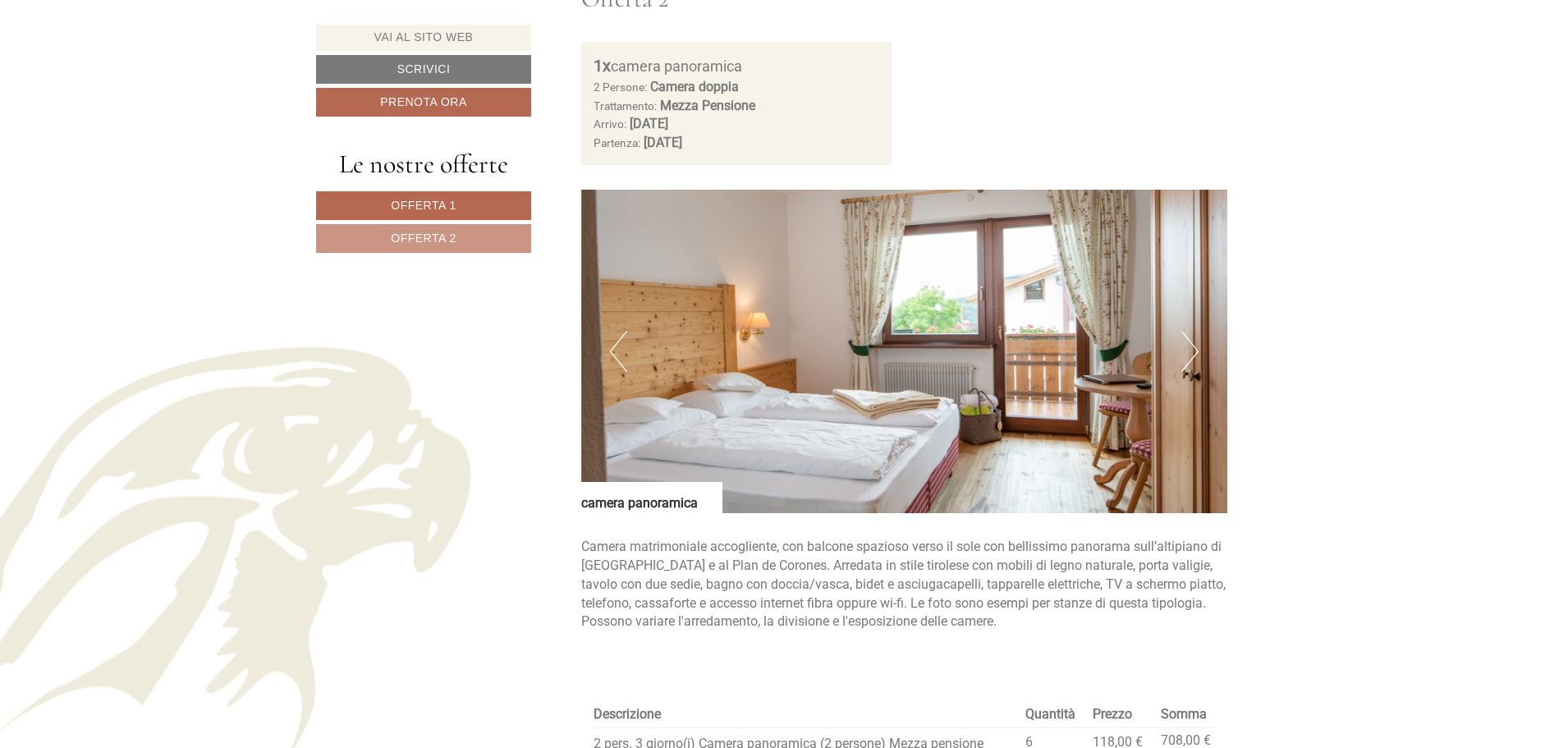
click at [1192, 358] on button "Next" at bounding box center [1191, 352] width 18 height 41
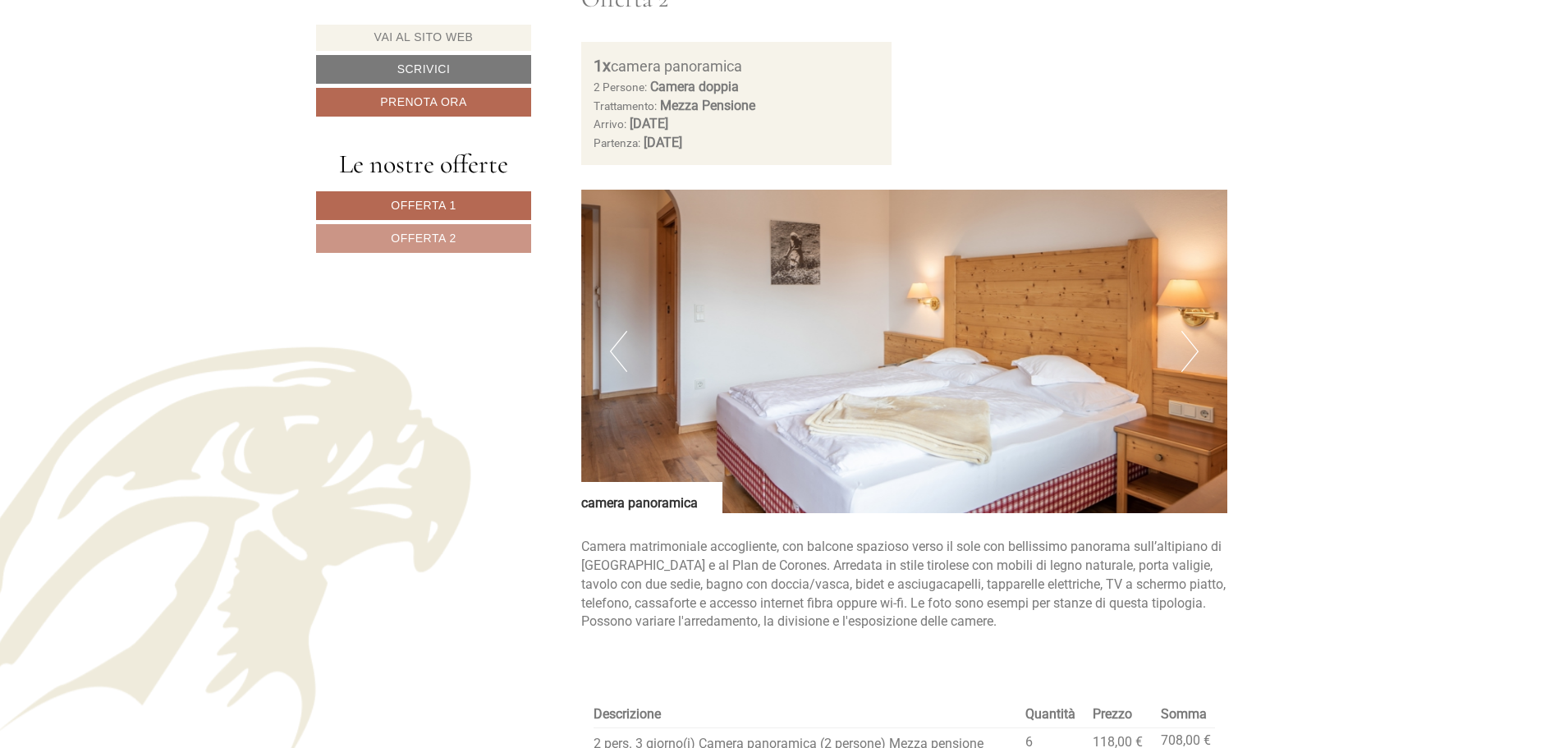
click at [1192, 358] on button "Next" at bounding box center [1191, 352] width 18 height 41
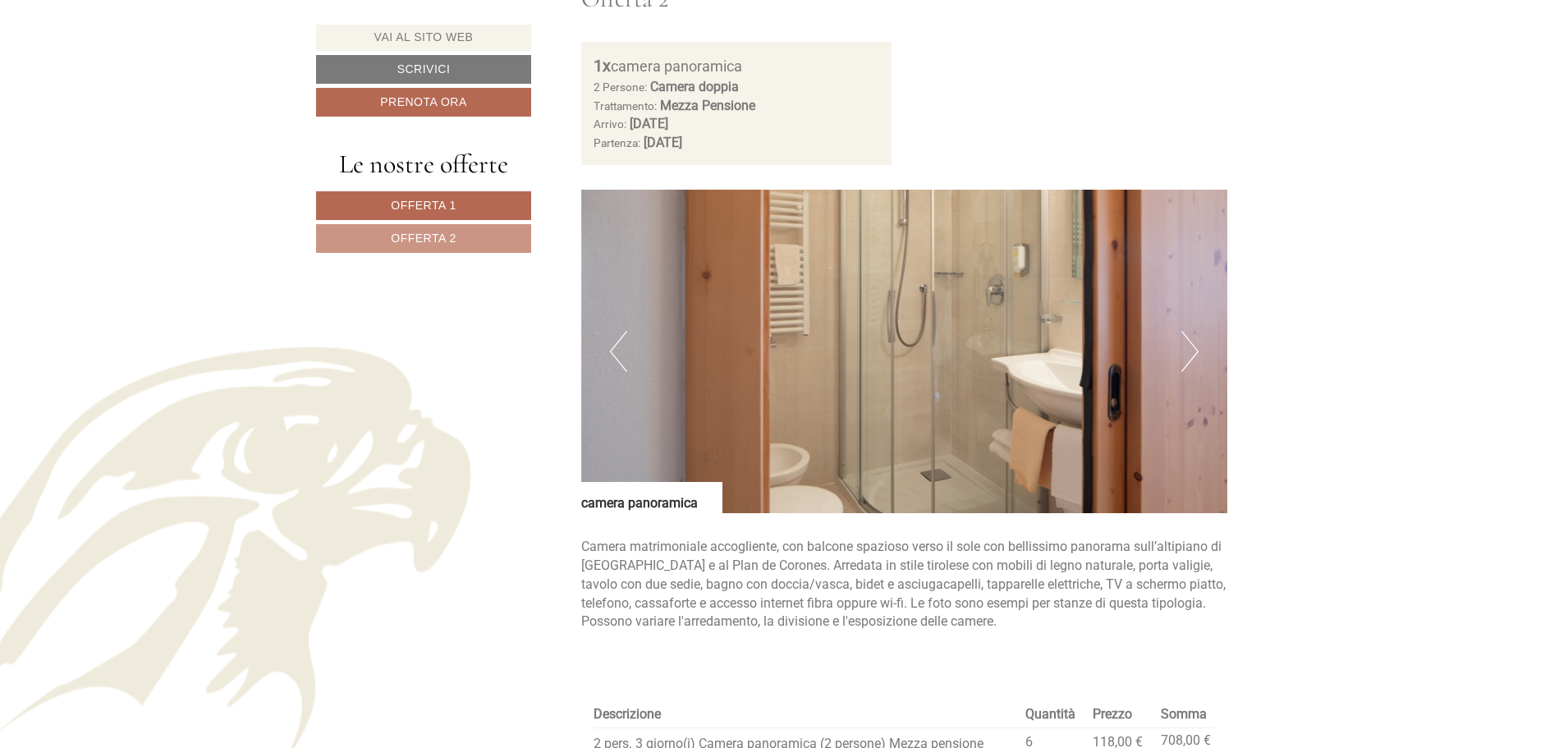
click at [1192, 358] on button "Next" at bounding box center [1191, 352] width 18 height 41
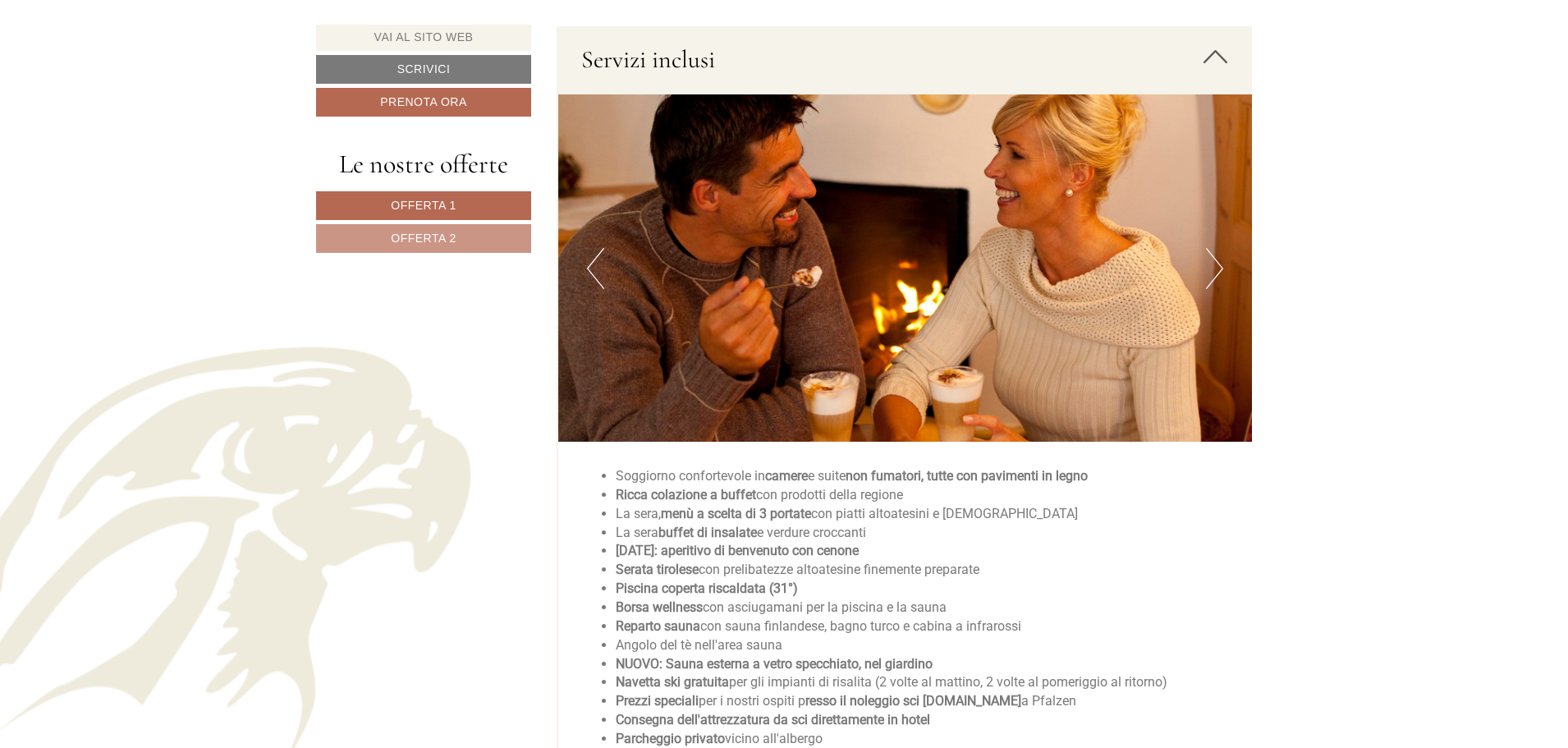
scroll to position [3121, 0]
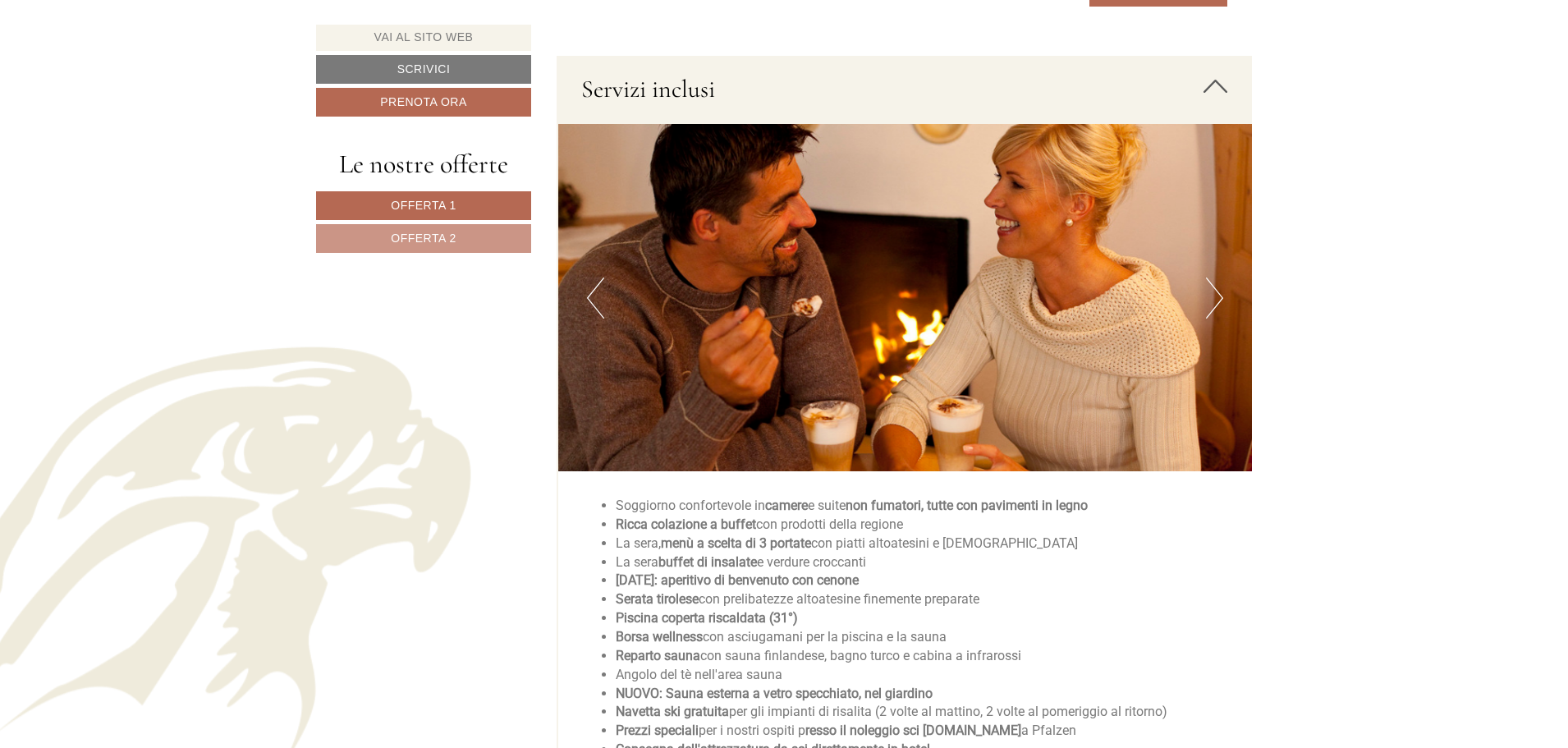
click at [1220, 300] on button "Next" at bounding box center [1215, 298] width 18 height 41
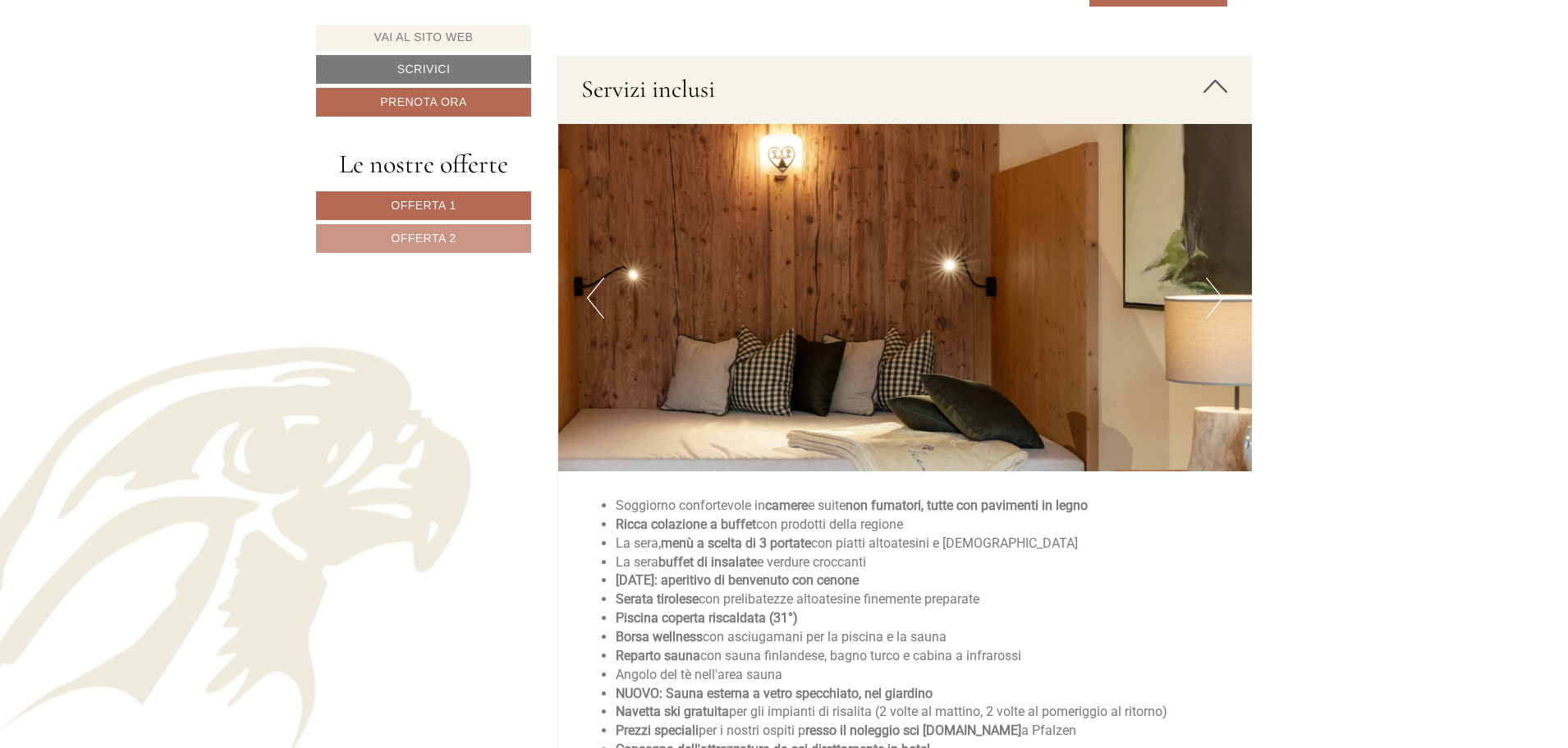
click at [1220, 300] on button "Next" at bounding box center [1215, 298] width 18 height 41
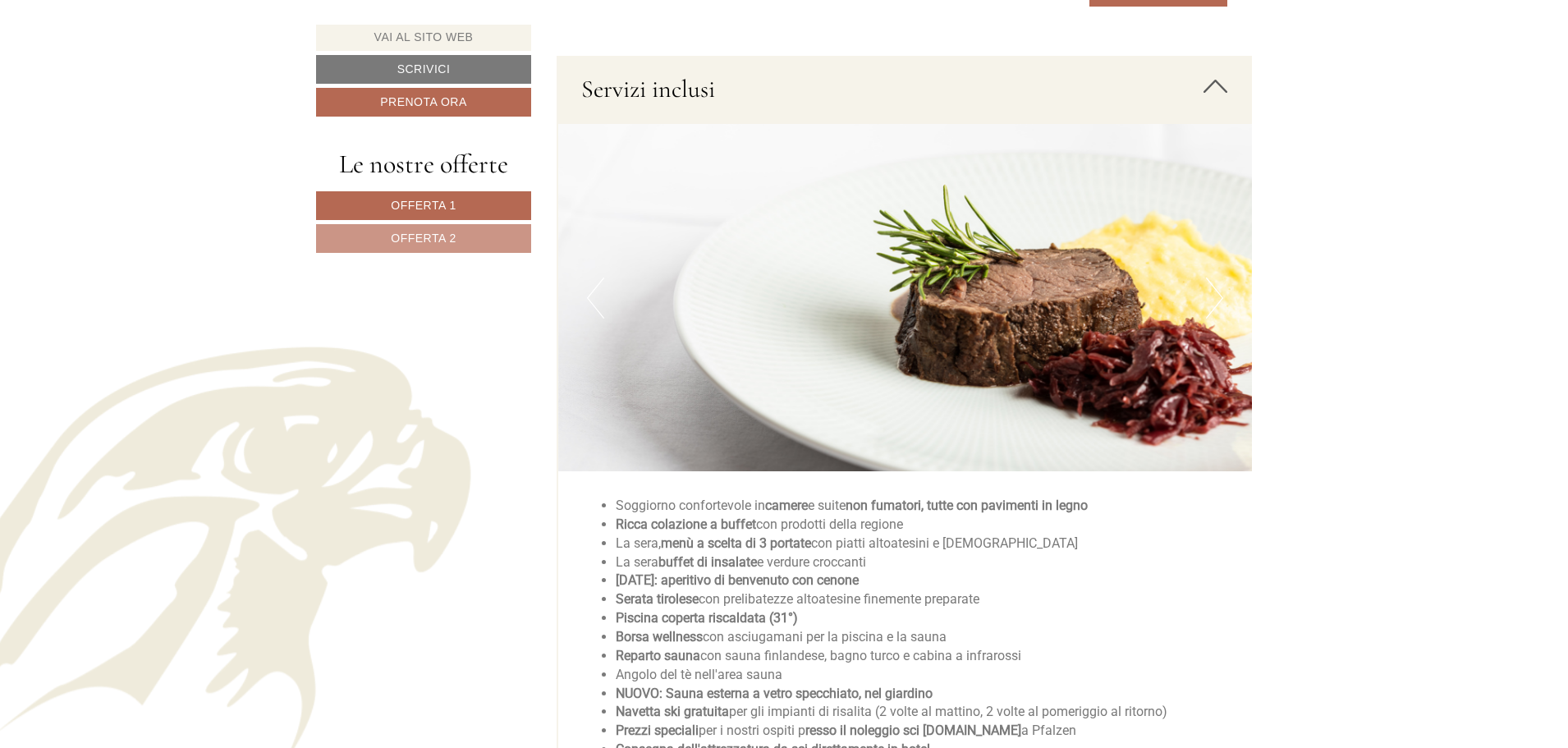
click at [1220, 300] on button "Next" at bounding box center [1215, 298] width 18 height 41
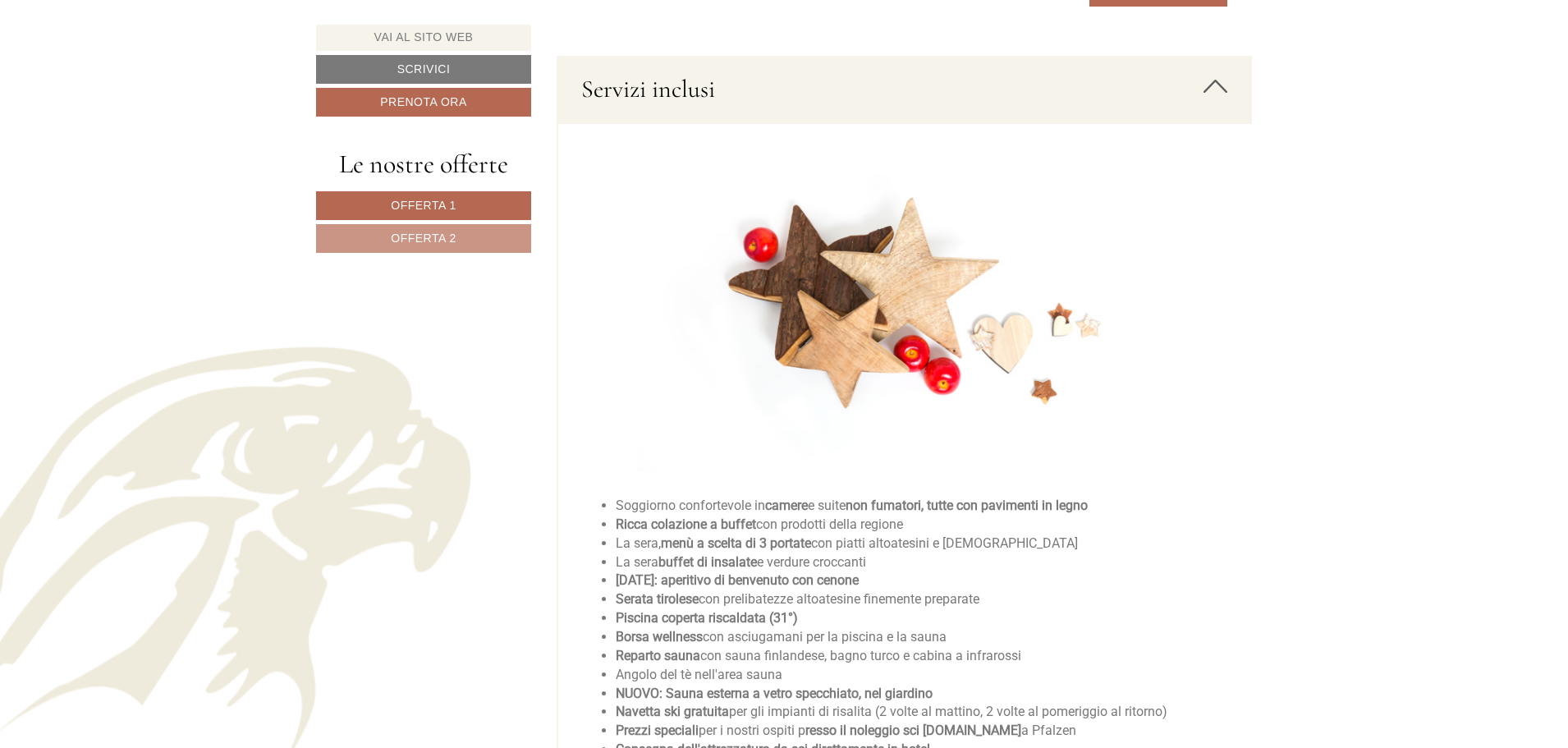
click at [1220, 300] on button "Next" at bounding box center [1215, 298] width 18 height 41
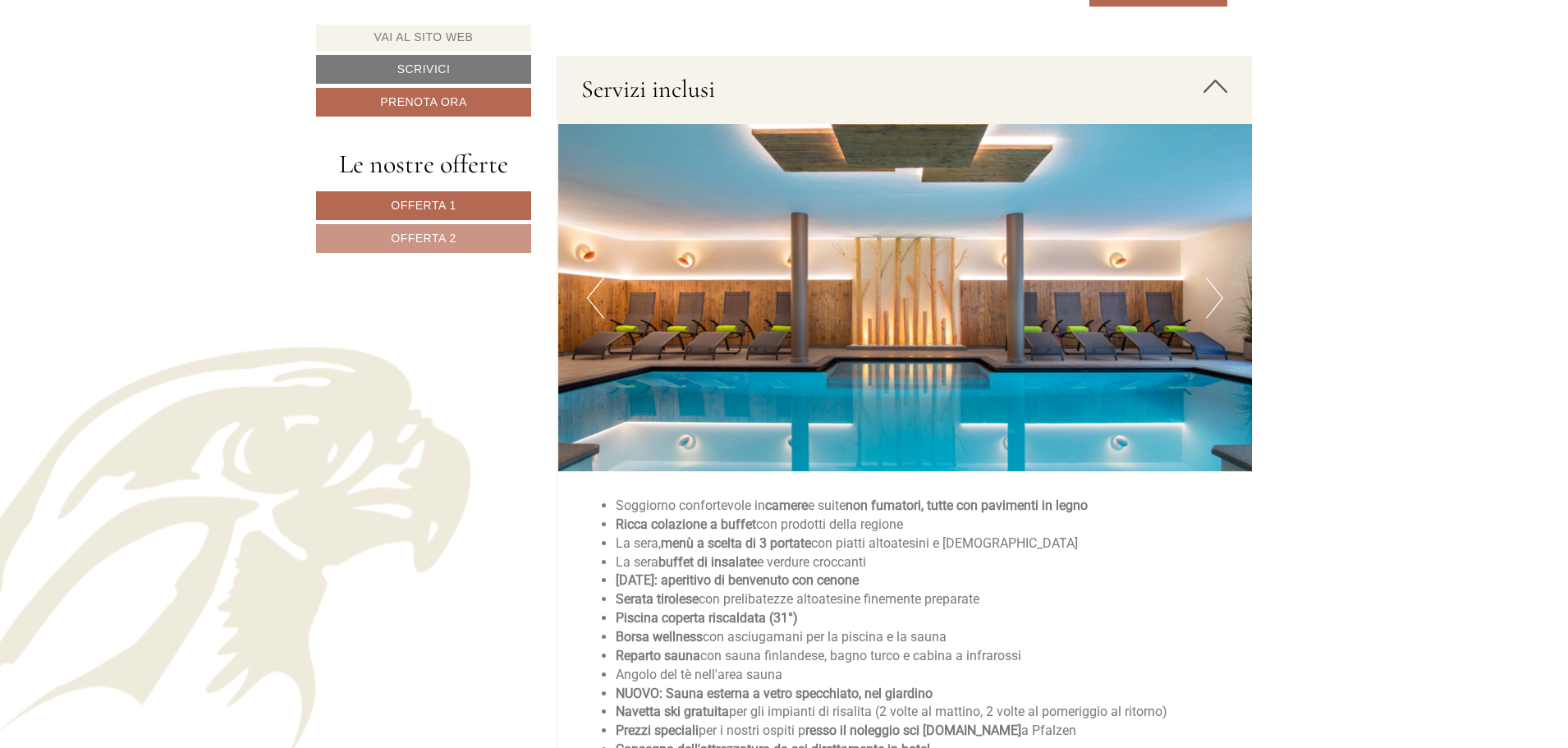
click at [1220, 300] on button "Next" at bounding box center [1215, 298] width 18 height 41
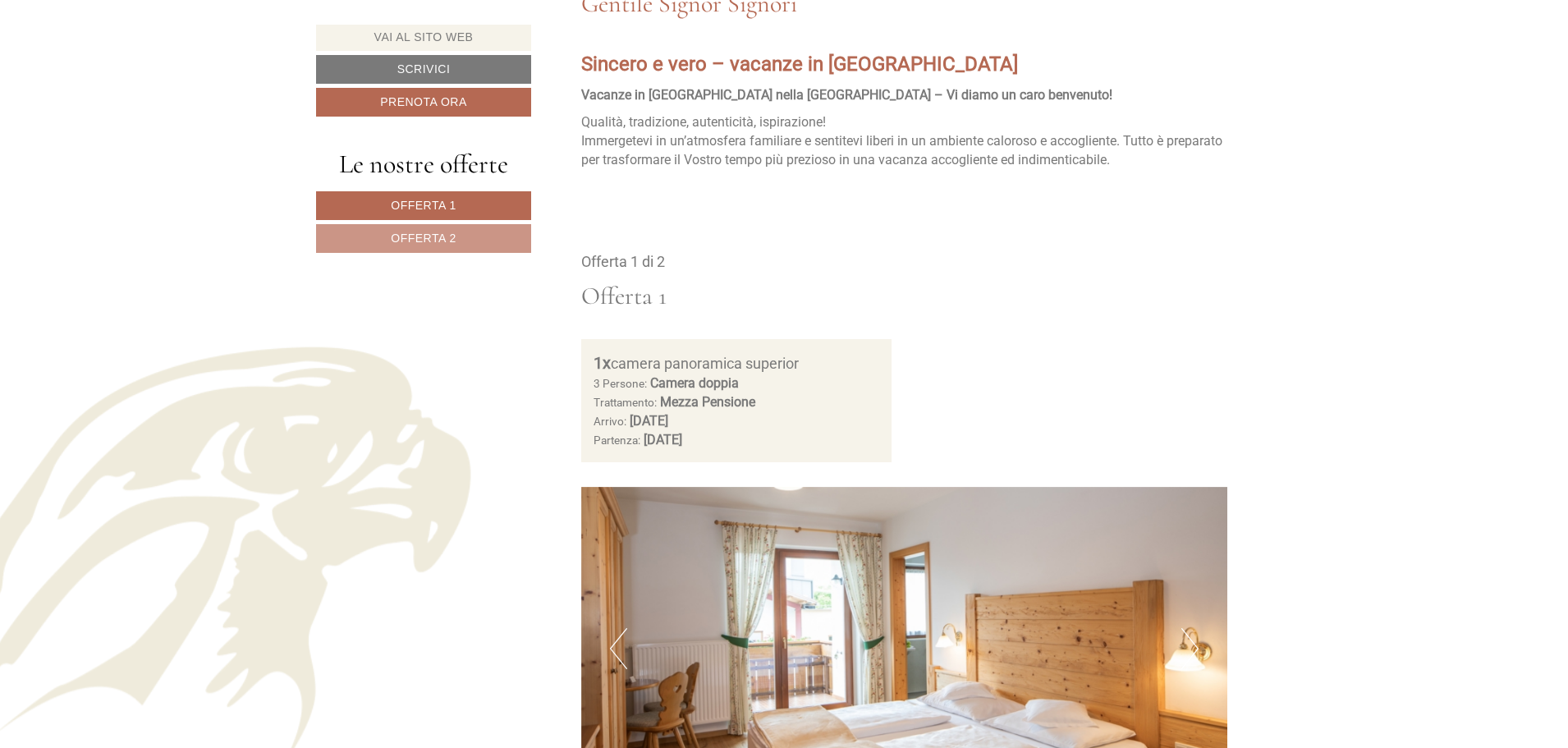
scroll to position [822, 0]
